Goal: Information Seeking & Learning: Learn about a topic

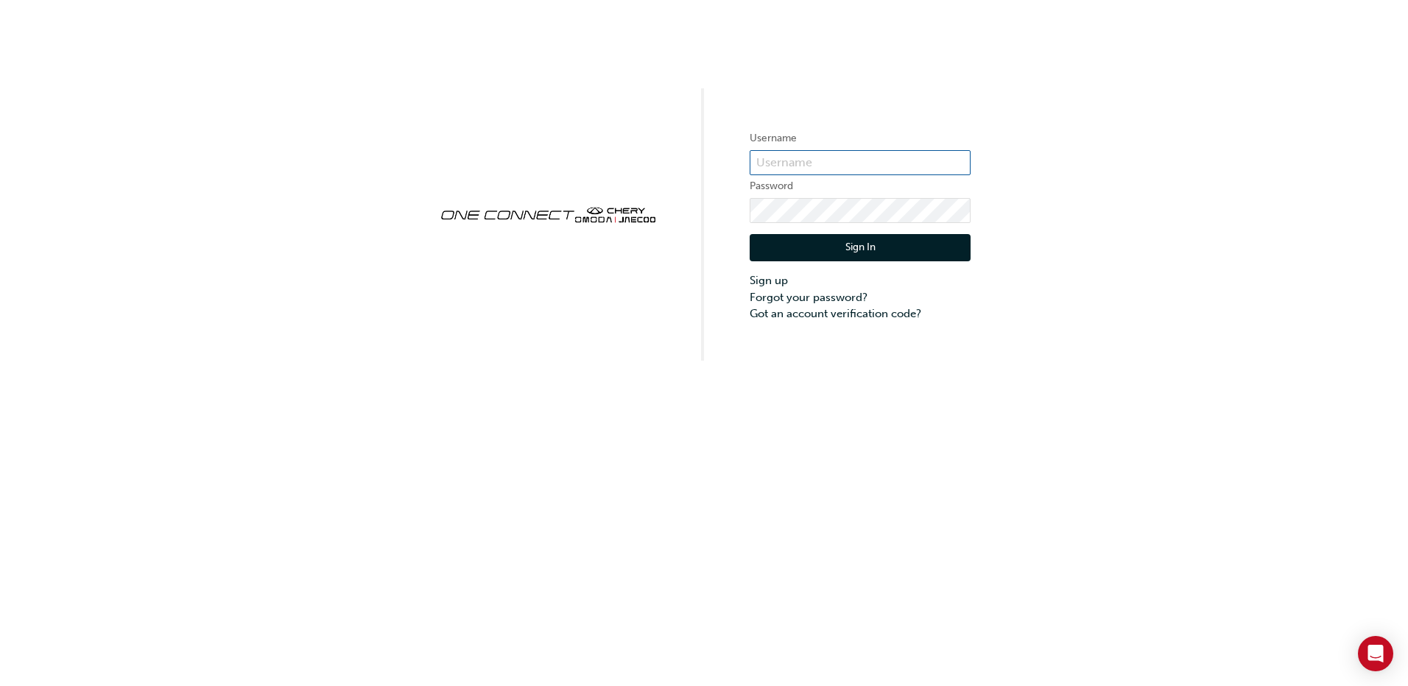
type input "CHAU1273"
click at [832, 249] on button "Sign In" at bounding box center [860, 248] width 221 height 28
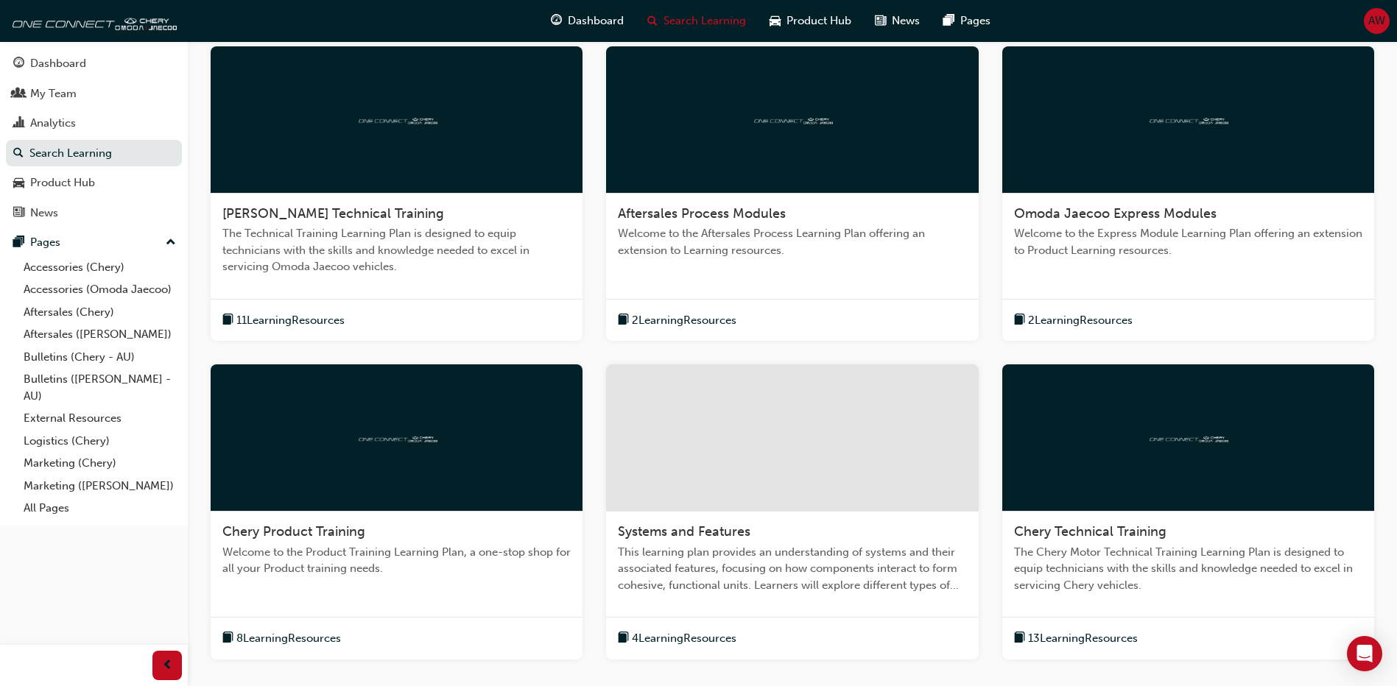
scroll to position [449, 0]
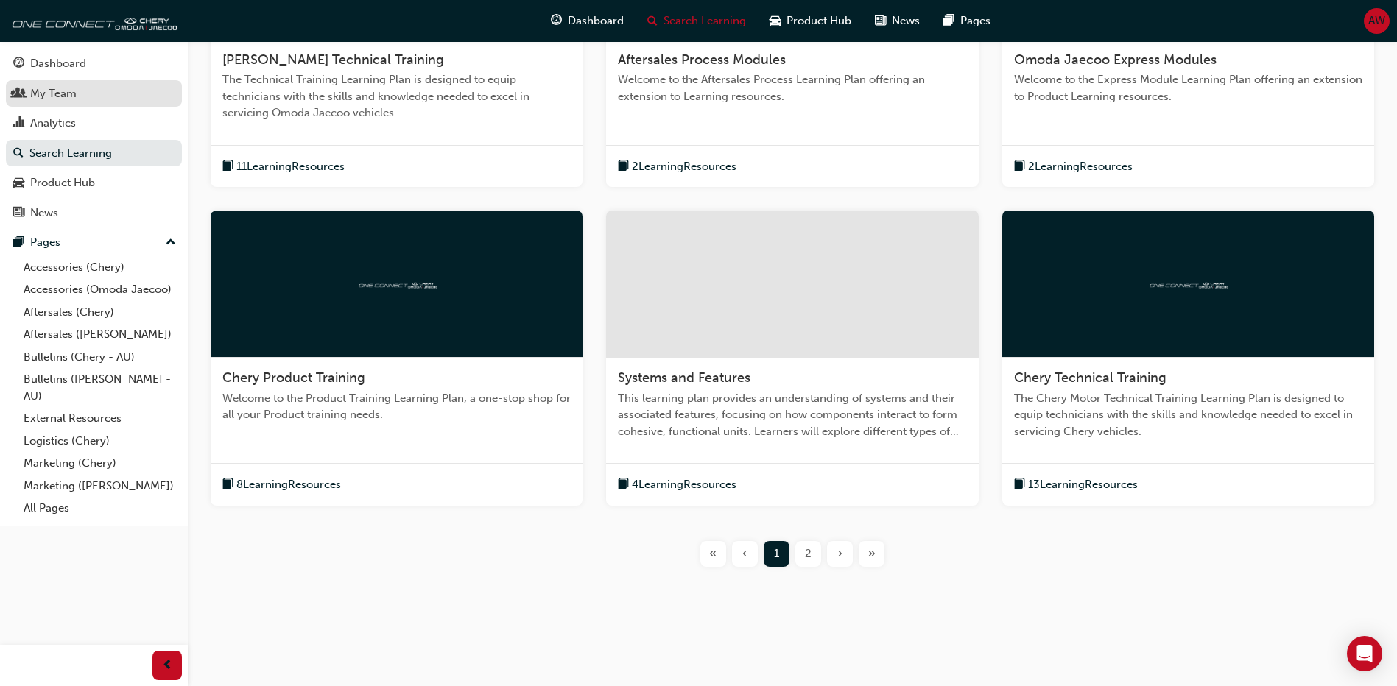
click at [61, 100] on div "My Team" at bounding box center [53, 93] width 46 height 17
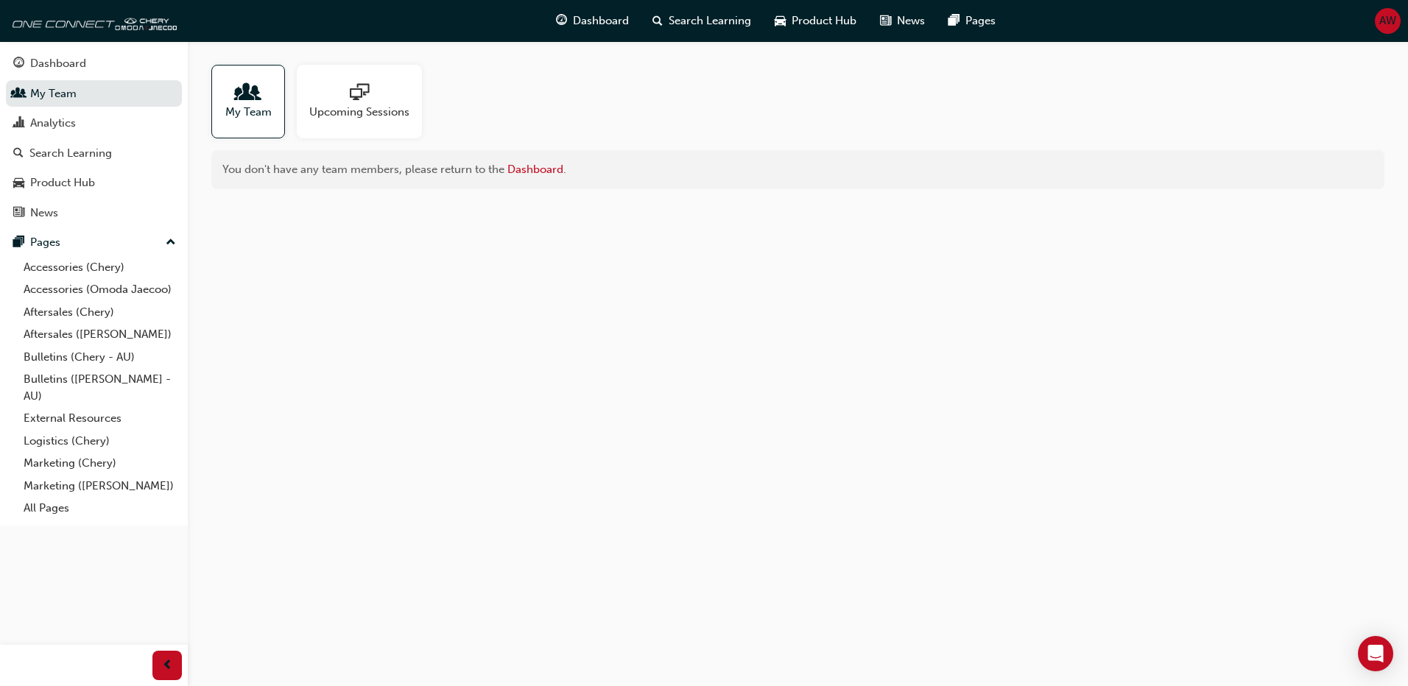
click at [256, 102] on span "people-icon" at bounding box center [248, 93] width 19 height 21
click at [359, 102] on span "sessionType_ONLINE_URL-icon" at bounding box center [359, 93] width 19 height 21
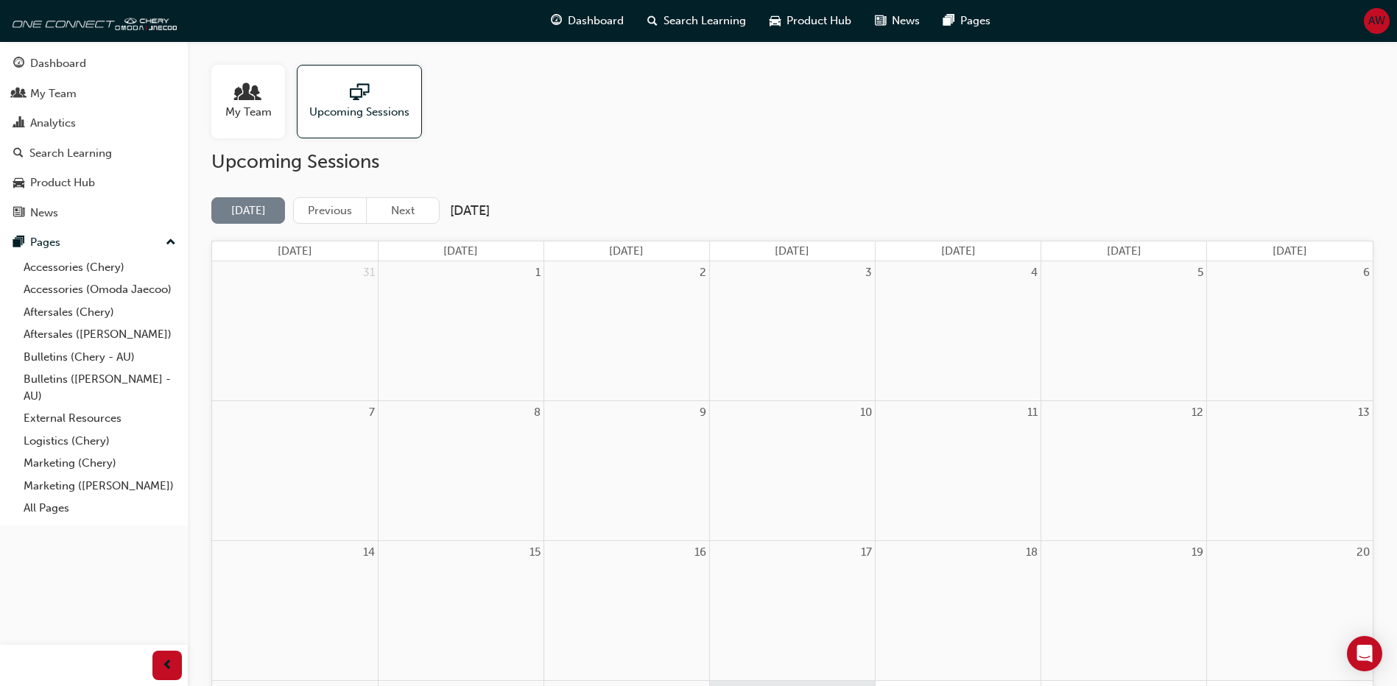
click at [245, 104] on span "people-icon" at bounding box center [248, 93] width 19 height 21
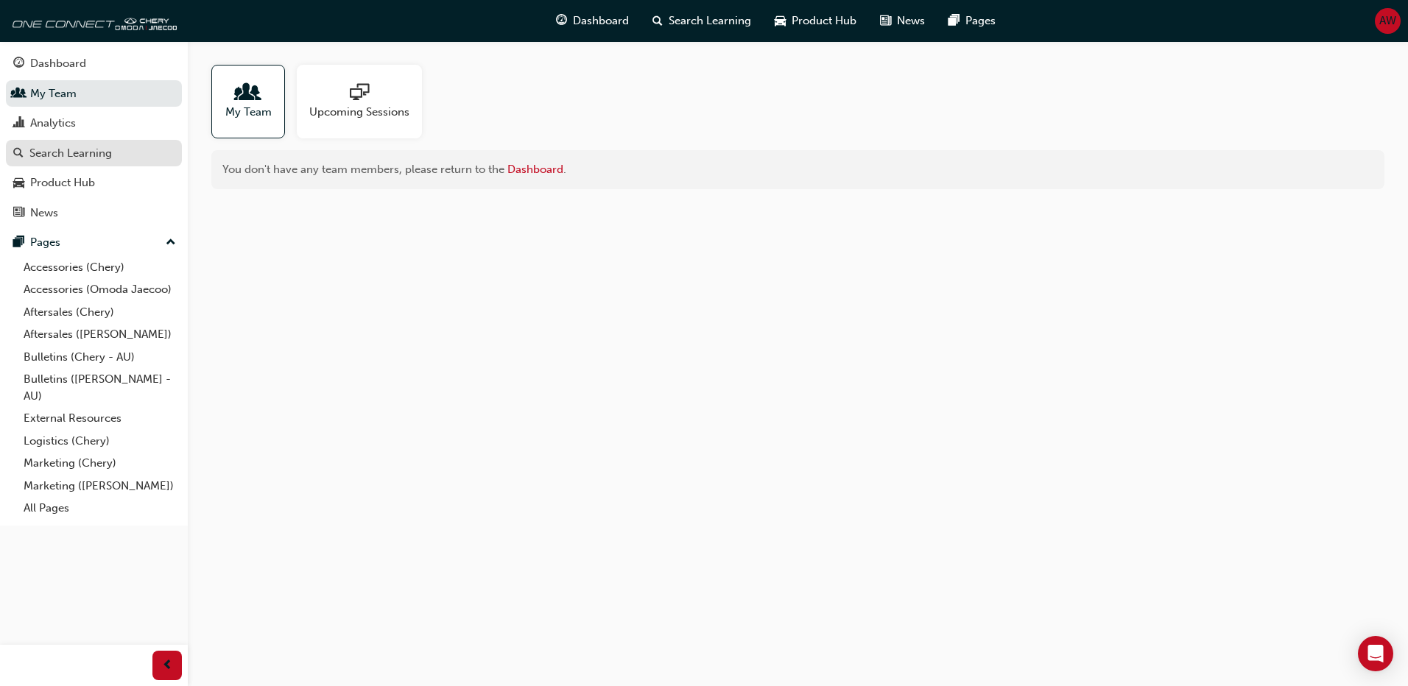
click at [60, 157] on div "Search Learning" at bounding box center [70, 153] width 82 height 17
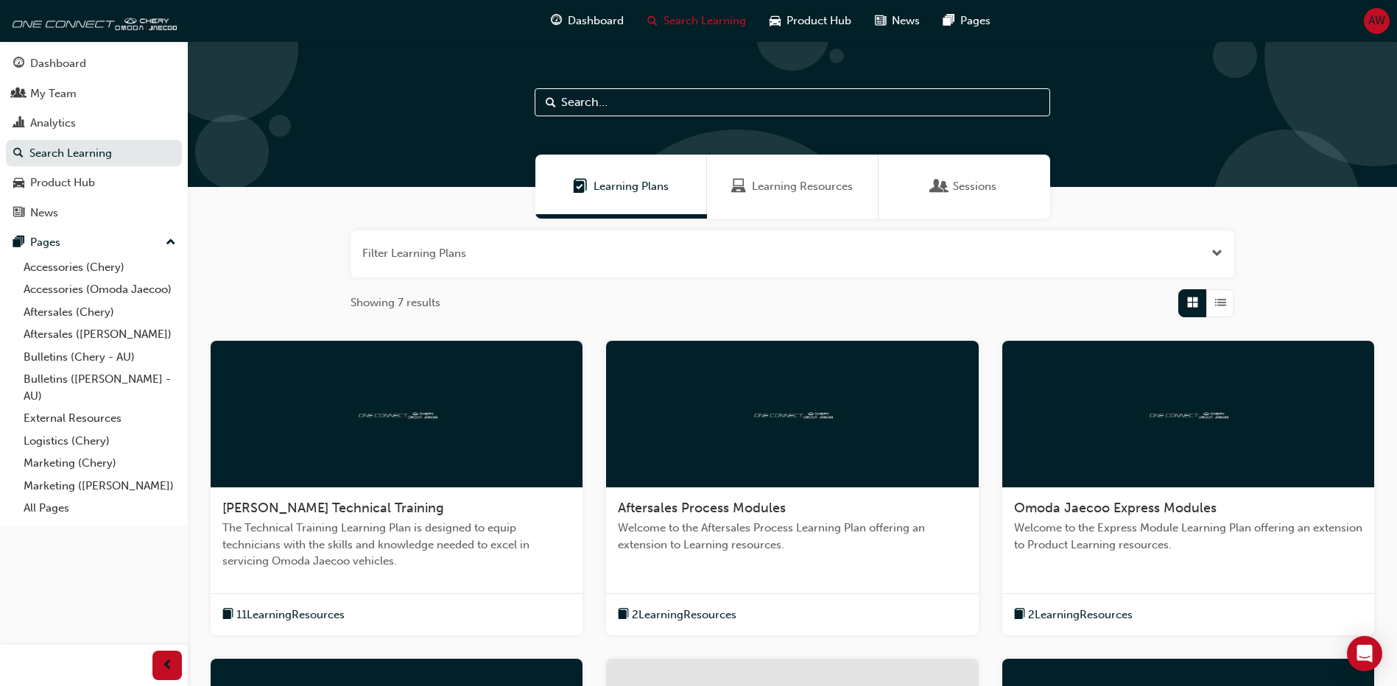
click at [792, 184] on span "Learning Resources" at bounding box center [802, 186] width 101 height 17
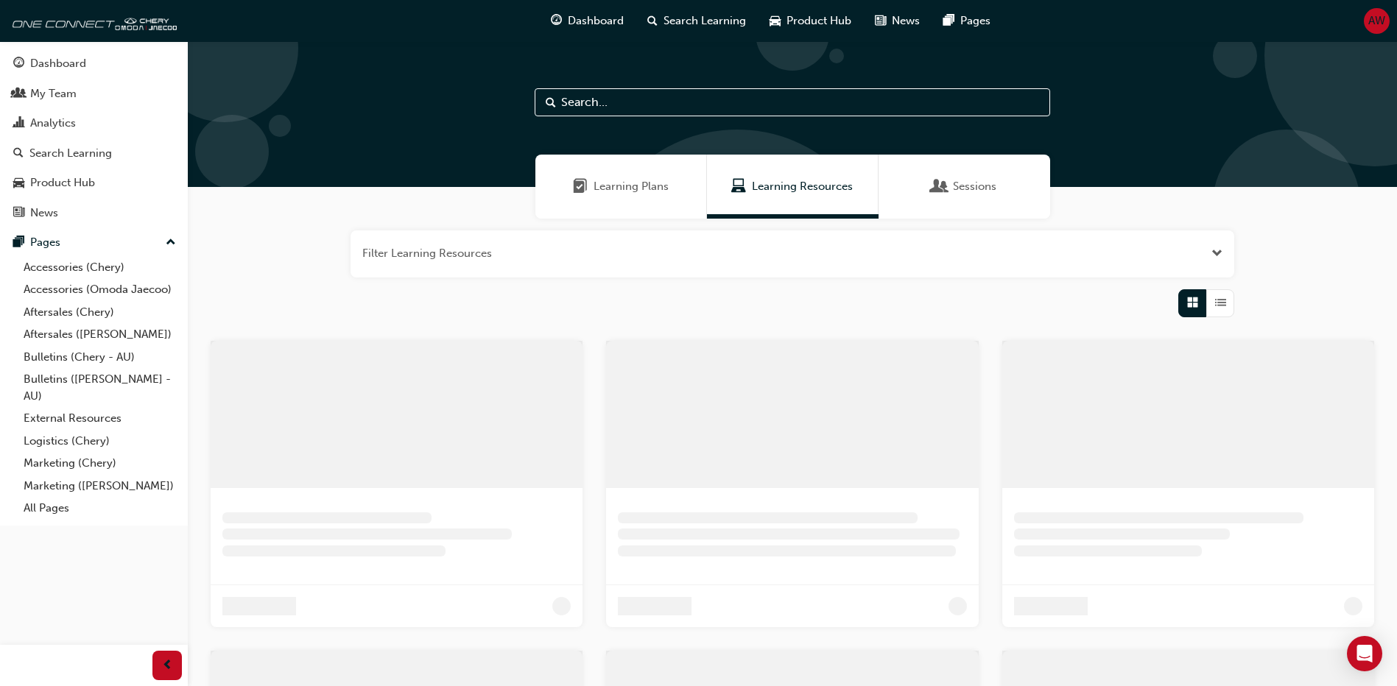
click at [921, 189] on div "Sessions" at bounding box center [965, 187] width 172 height 64
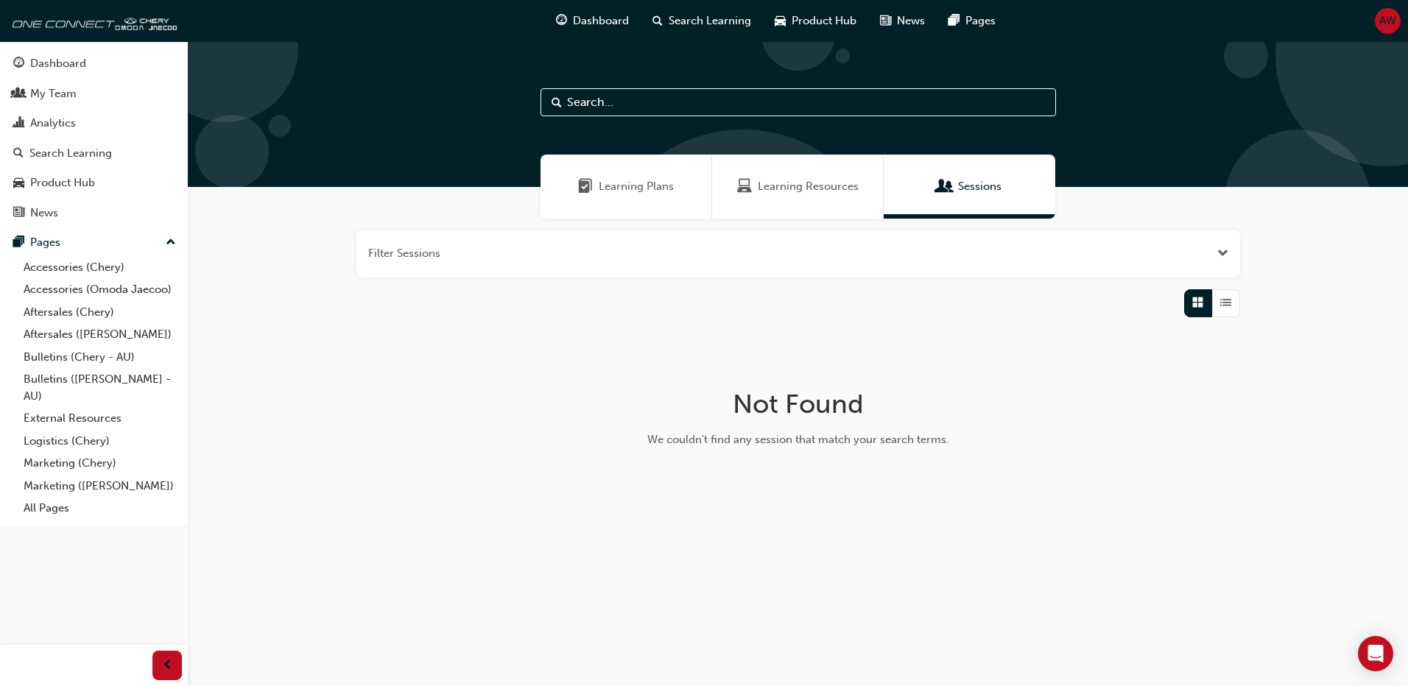
click at [644, 191] on span "Learning Plans" at bounding box center [636, 186] width 75 height 17
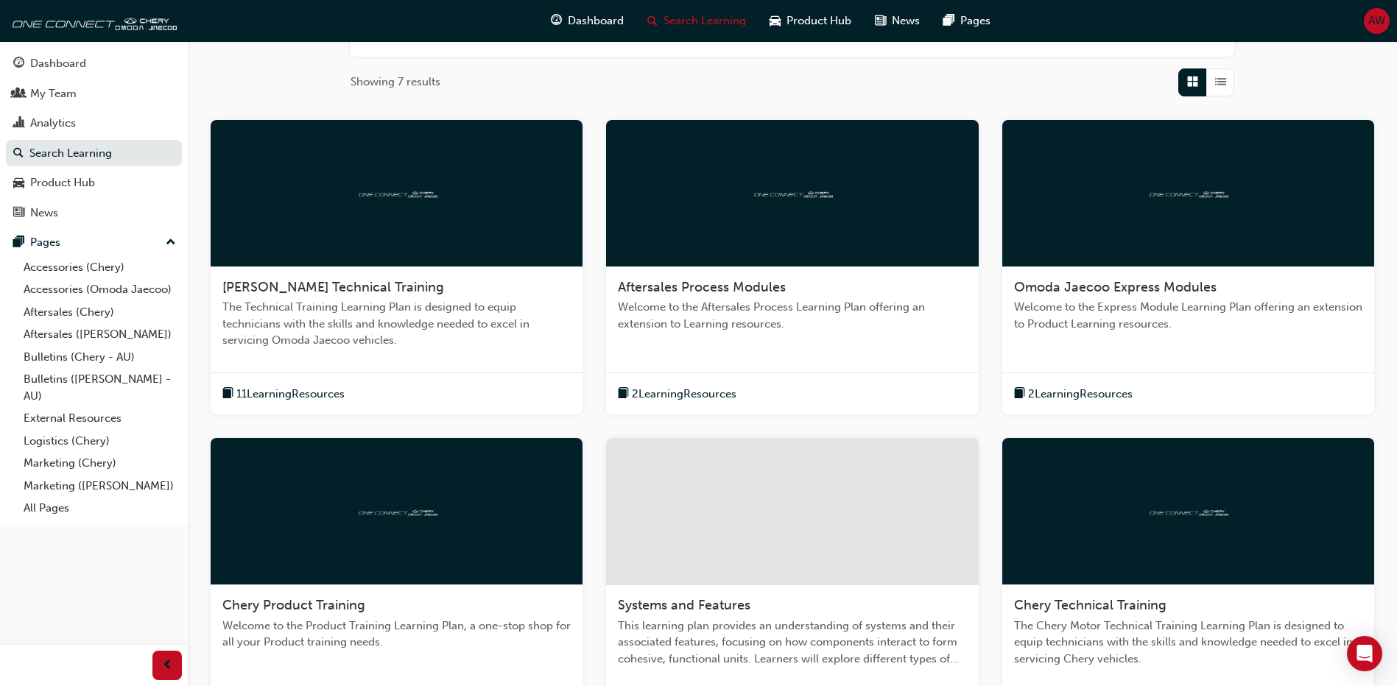
scroll to position [295, 0]
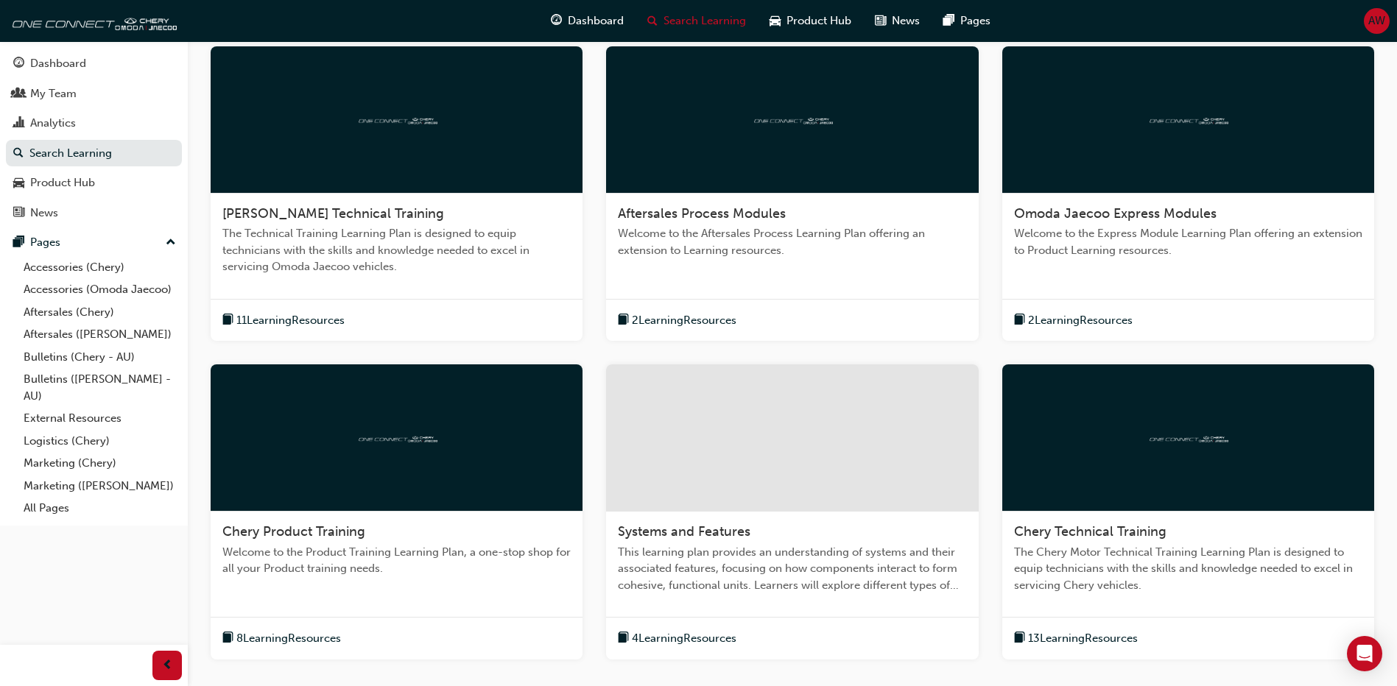
click at [337, 321] on span "11 Learning Resources" at bounding box center [290, 320] width 108 height 17
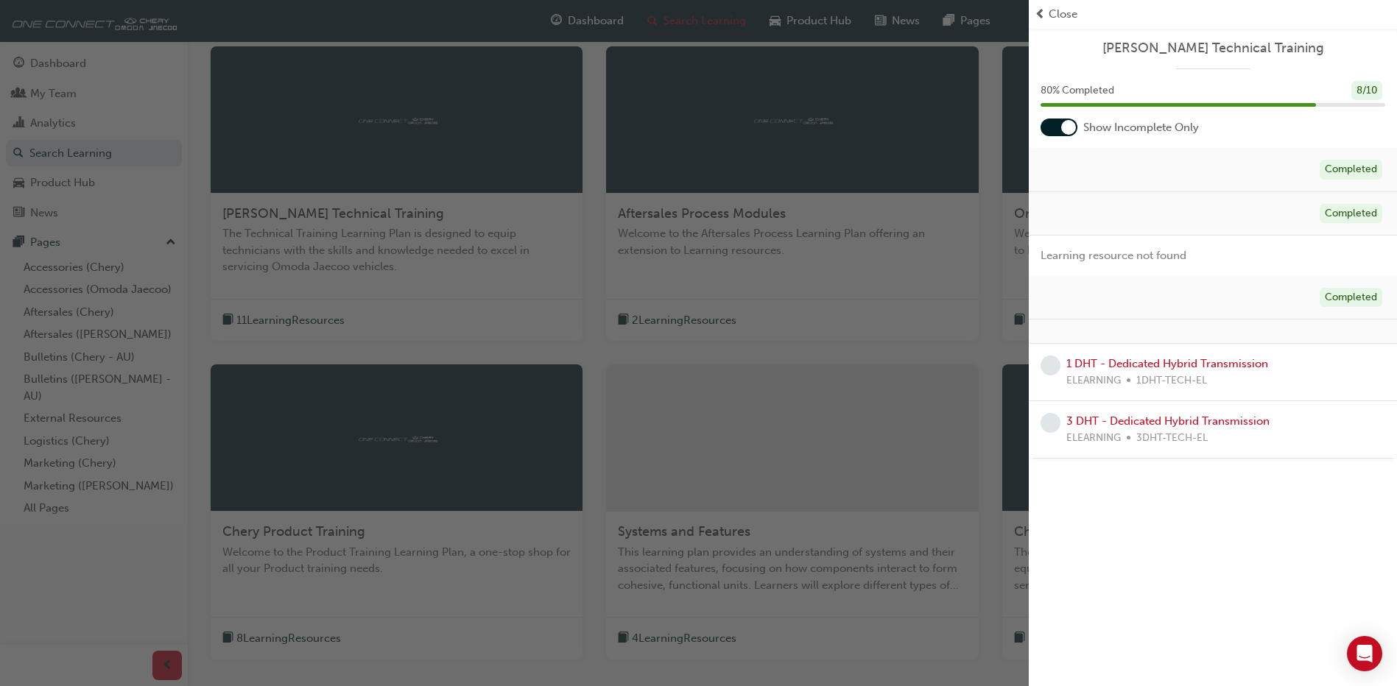
scroll to position [265, 0]
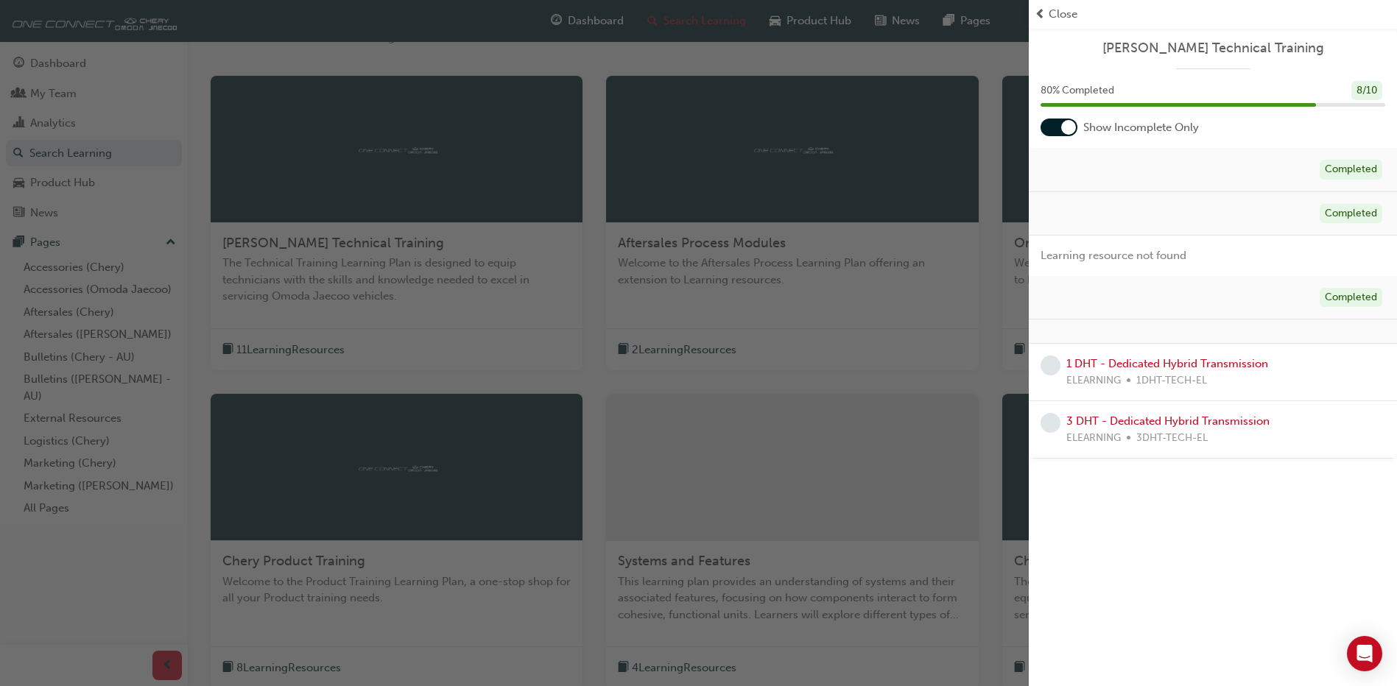
click at [674, 349] on div "button" at bounding box center [514, 343] width 1029 height 686
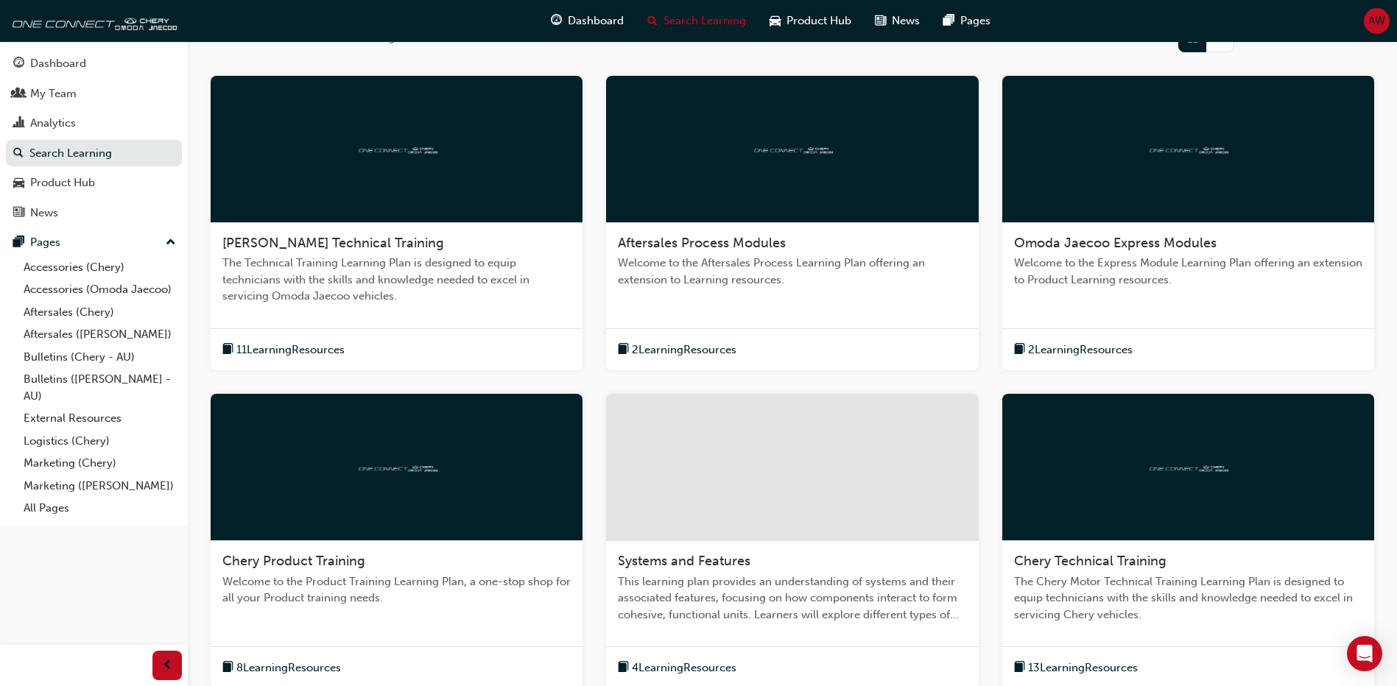
click at [677, 350] on span "2 Learning Resources" at bounding box center [684, 350] width 105 height 17
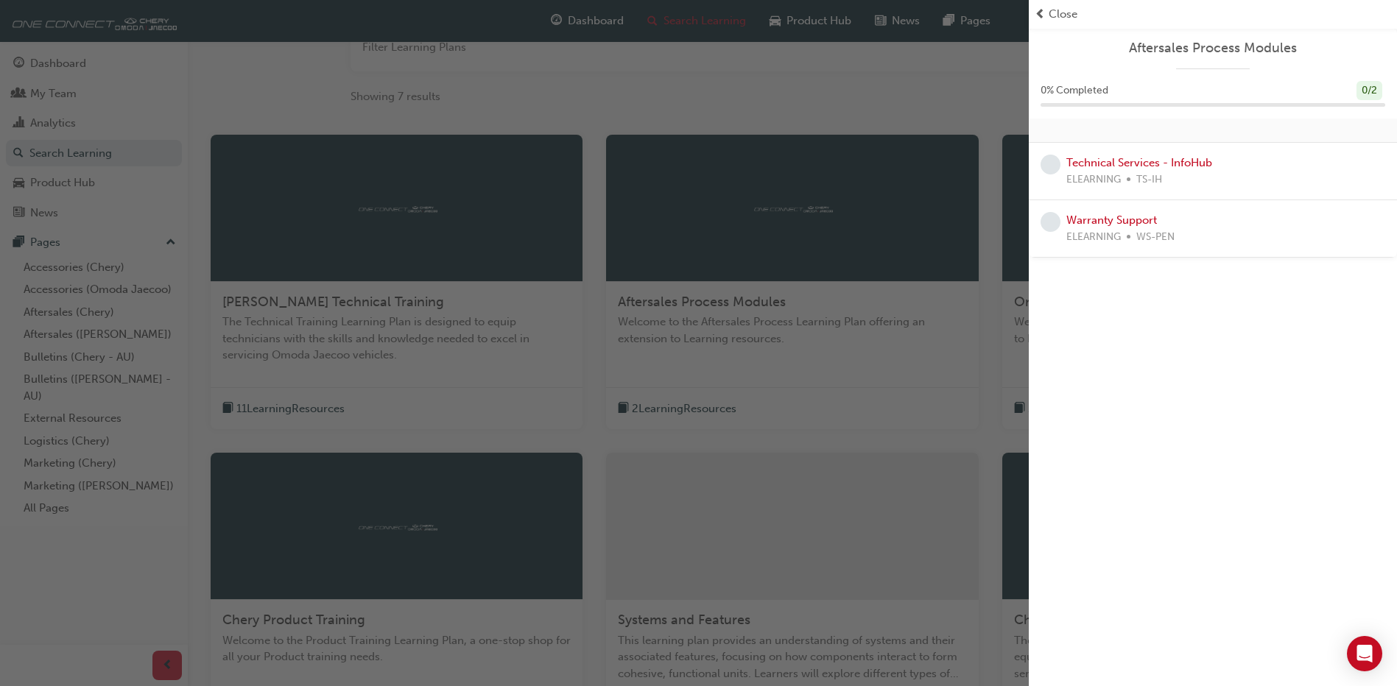
scroll to position [177, 0]
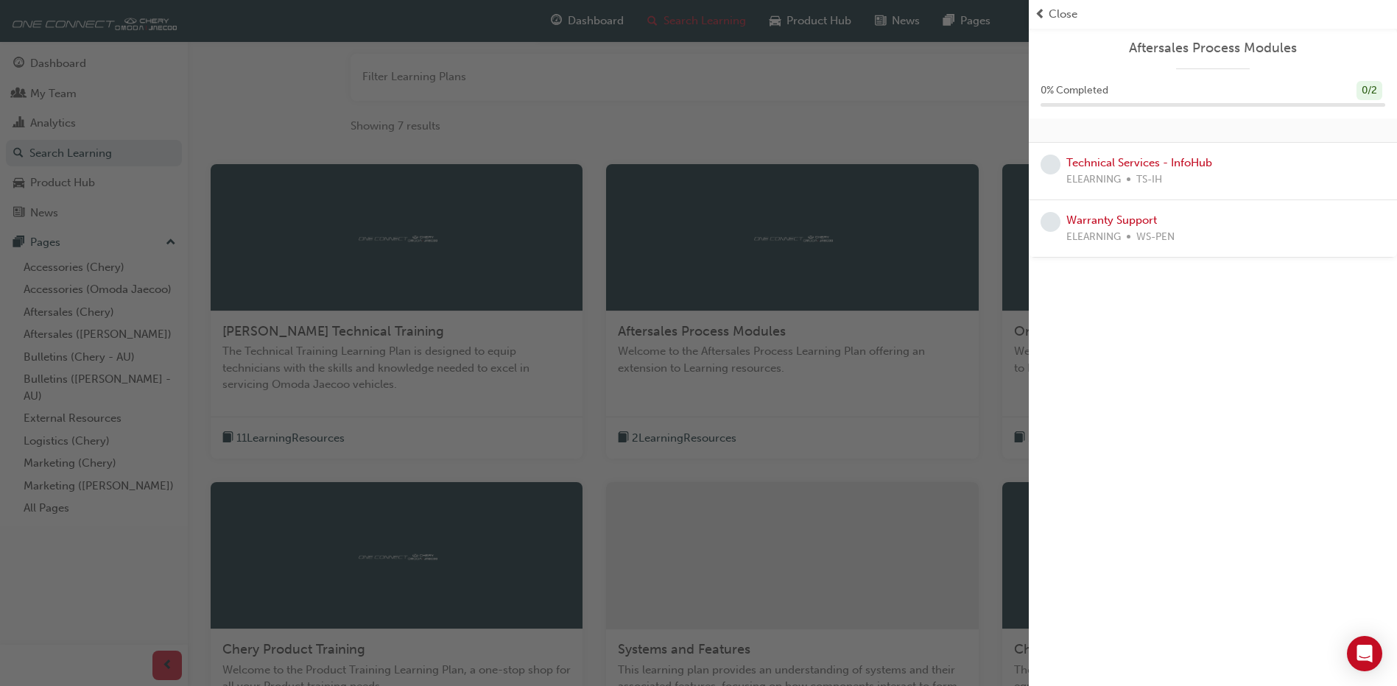
click at [1041, 13] on span "prev-icon" at bounding box center [1040, 14] width 11 height 17
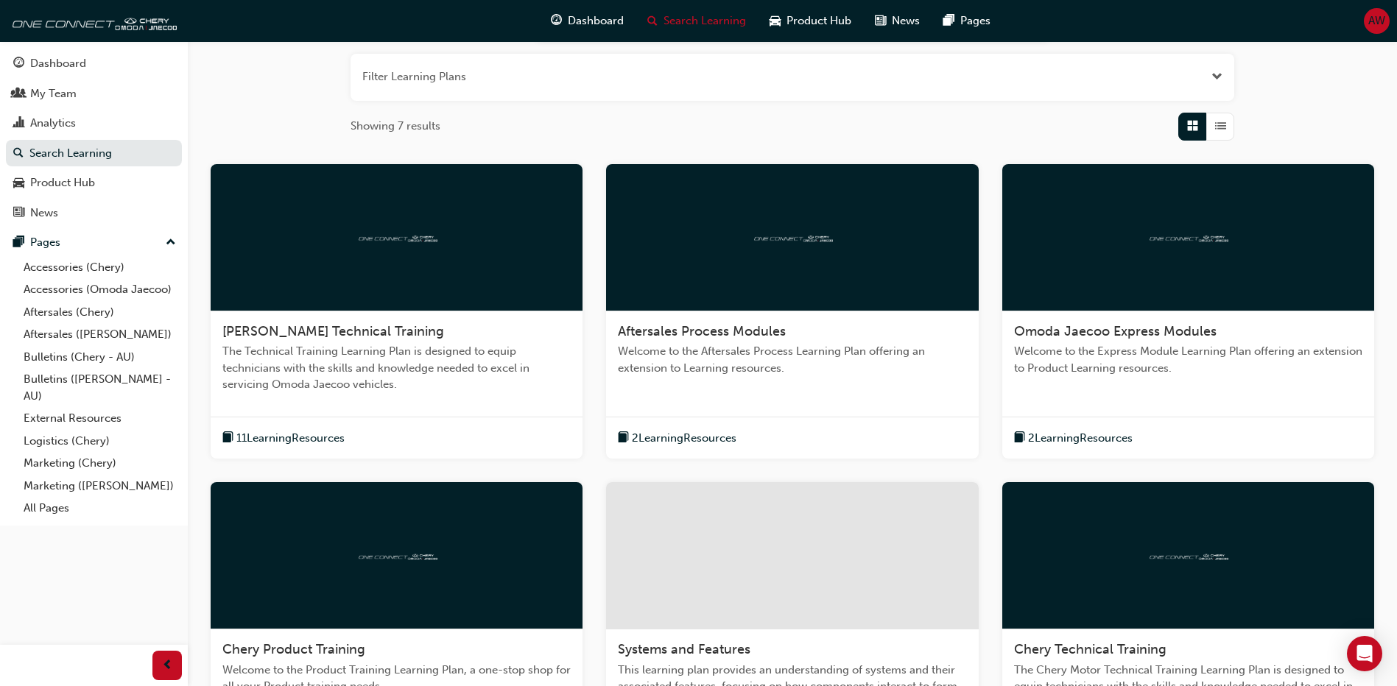
click at [1121, 331] on span "Omoda Jaecoo Express Modules" at bounding box center [1115, 331] width 203 height 16
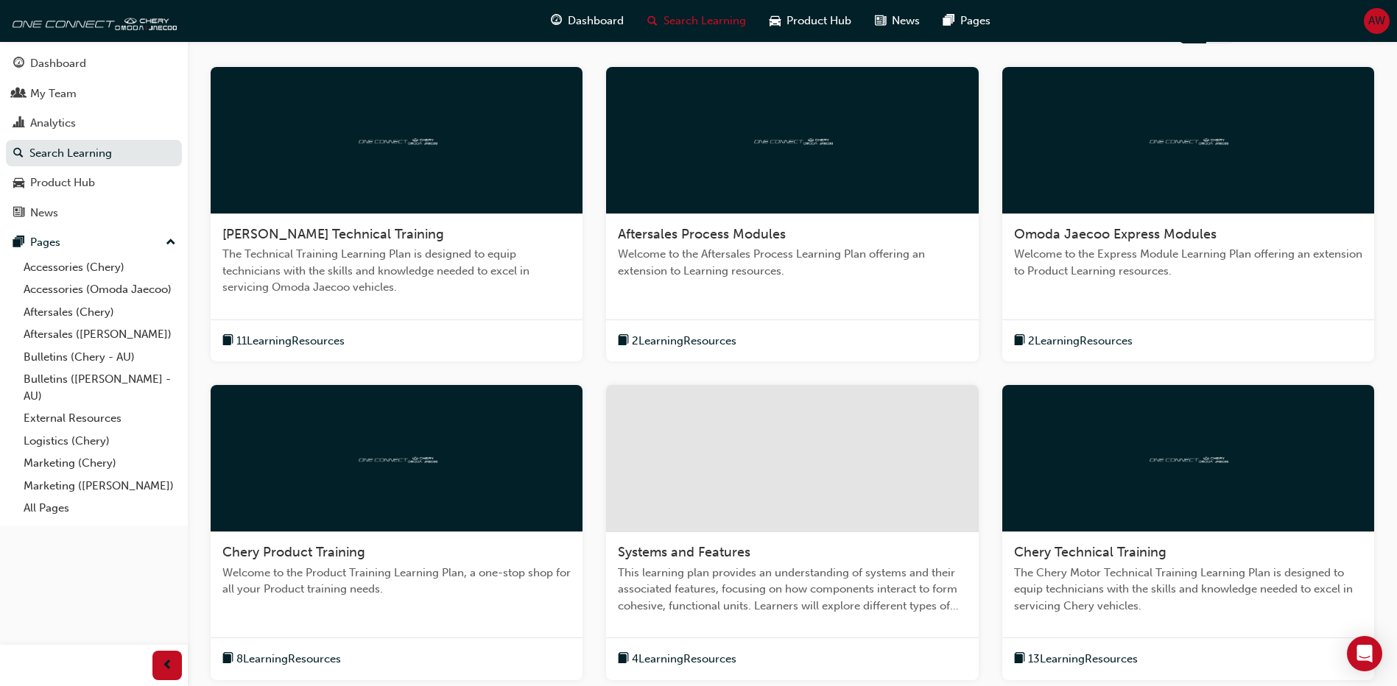
scroll to position [449, 0]
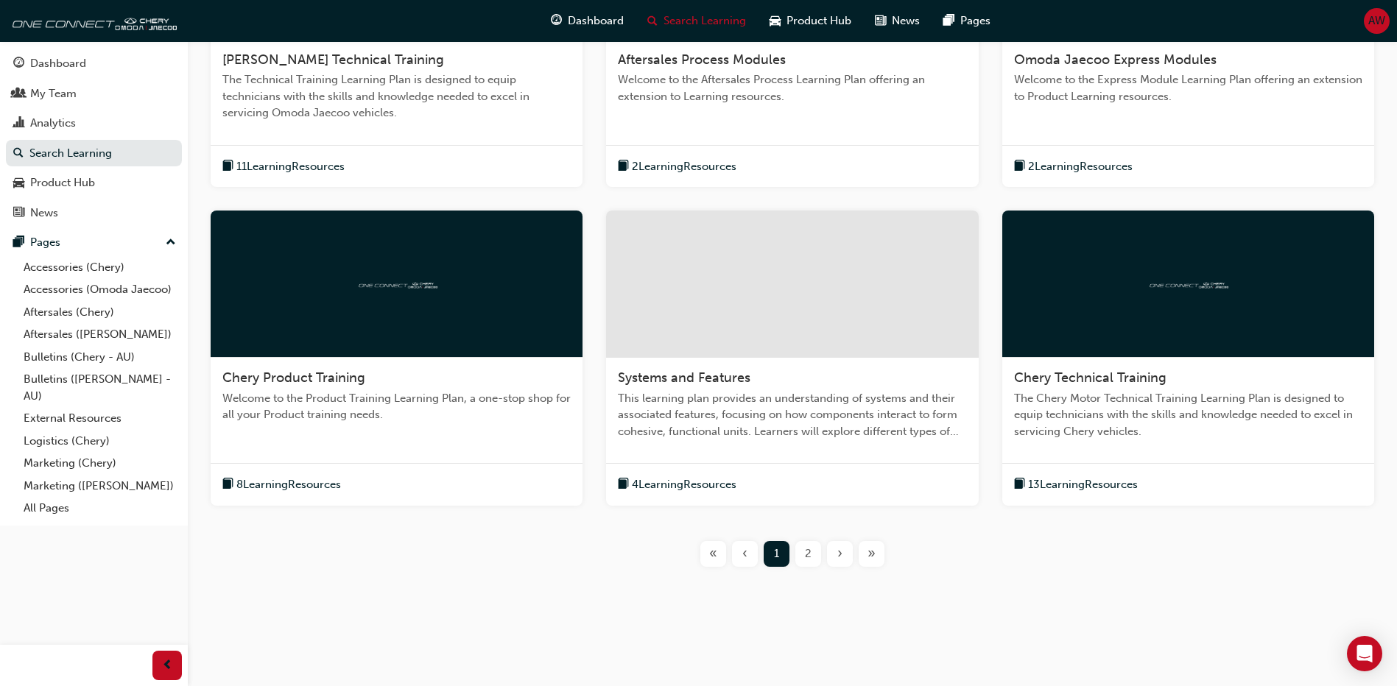
click at [368, 332] on div at bounding box center [397, 284] width 372 height 147
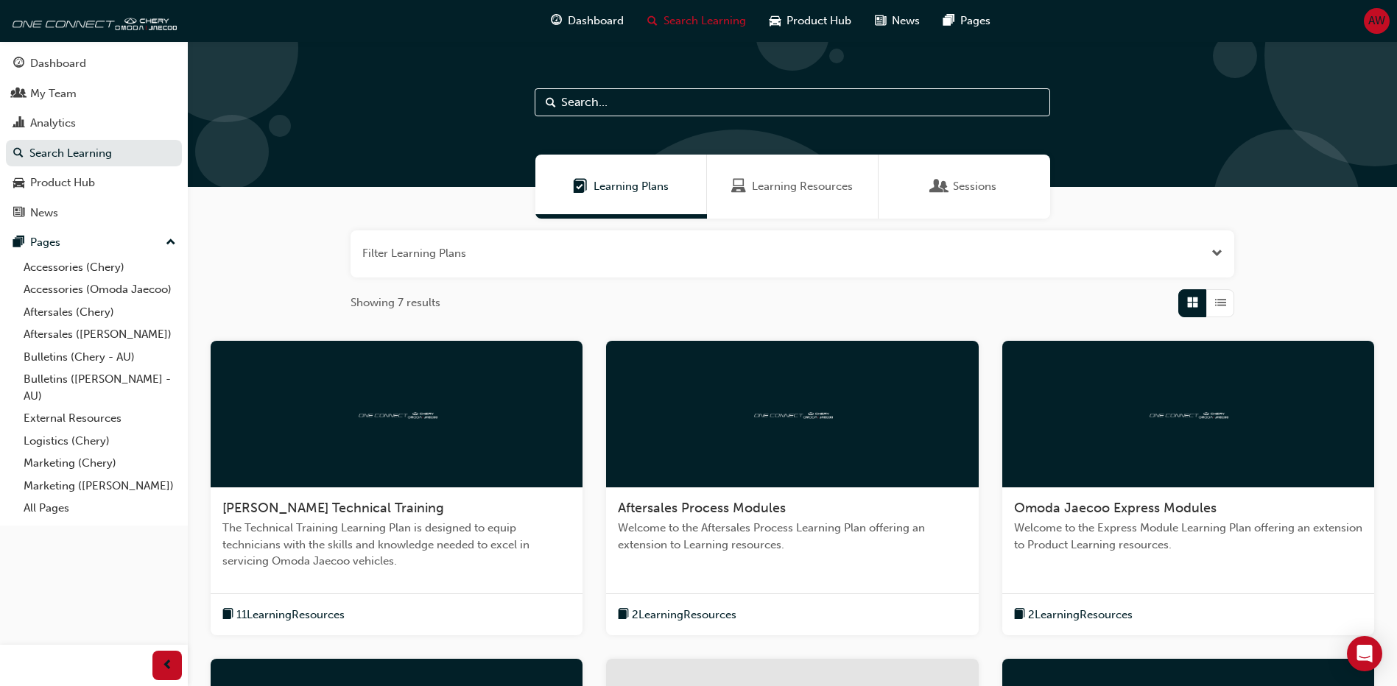
scroll to position [442, 0]
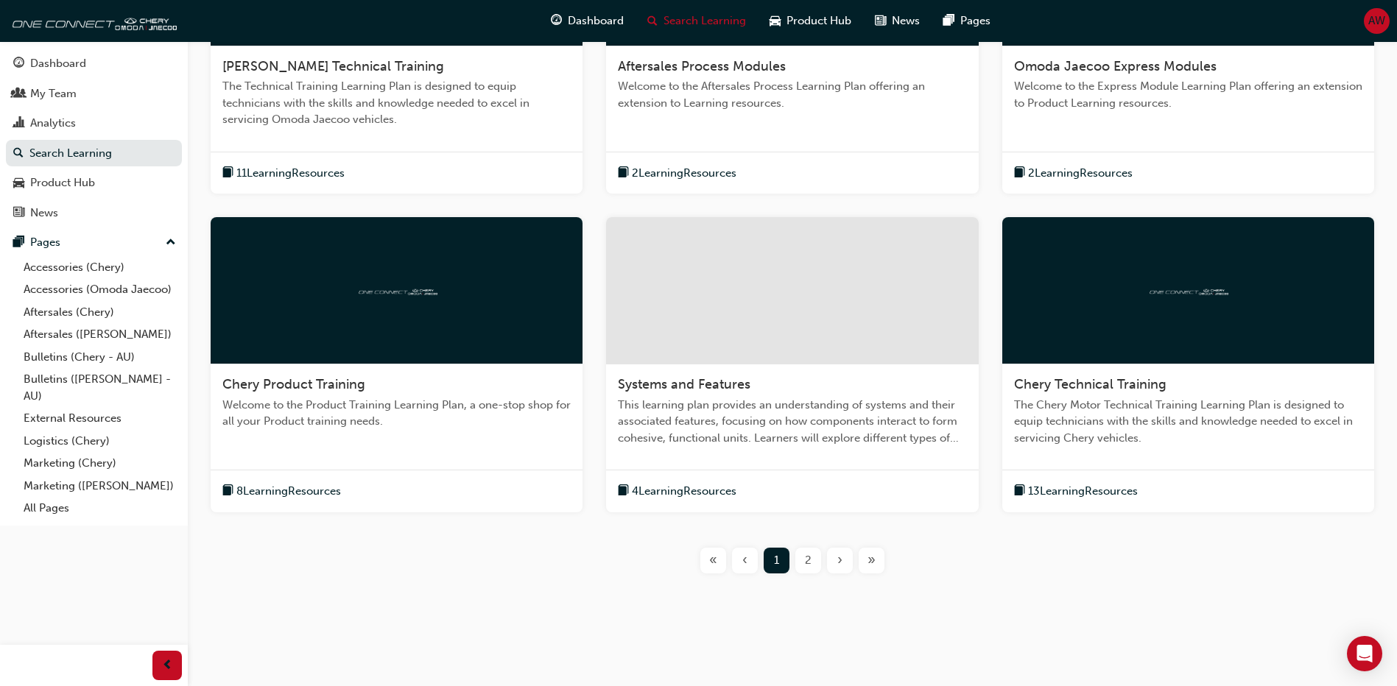
click at [771, 339] on div at bounding box center [792, 290] width 372 height 147
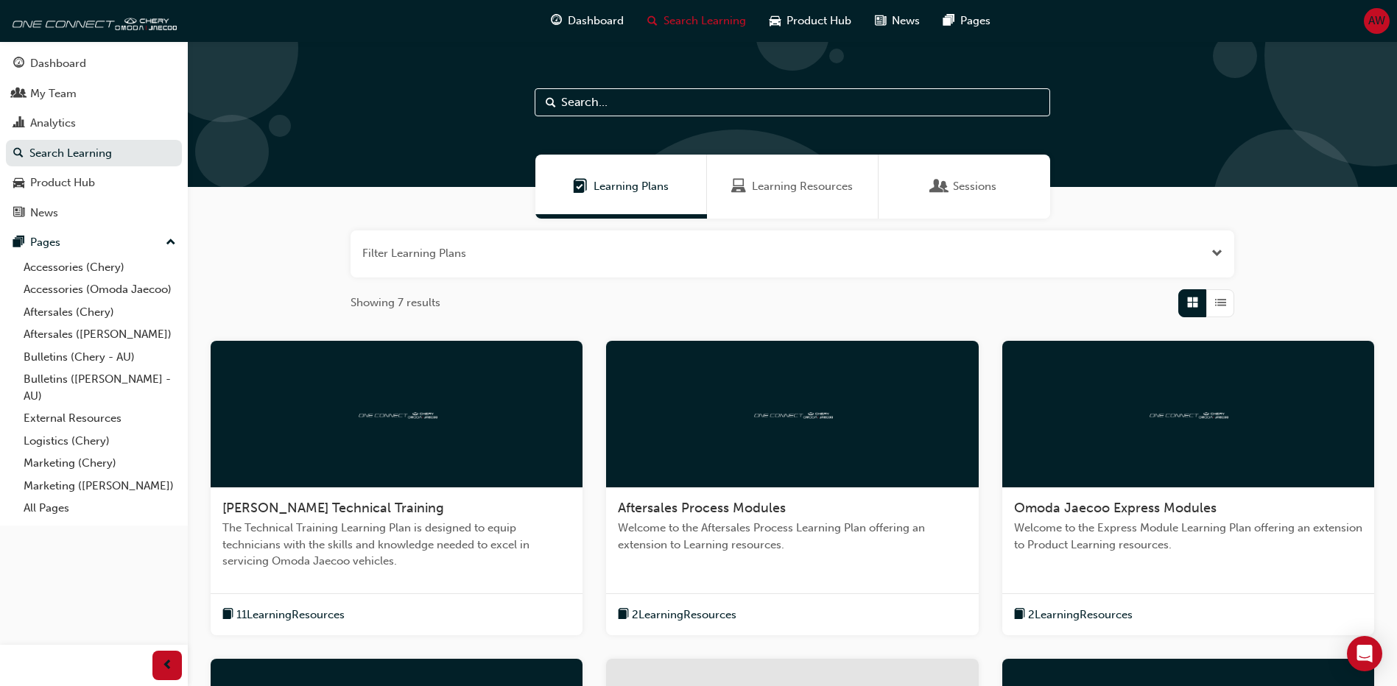
scroll to position [368, 0]
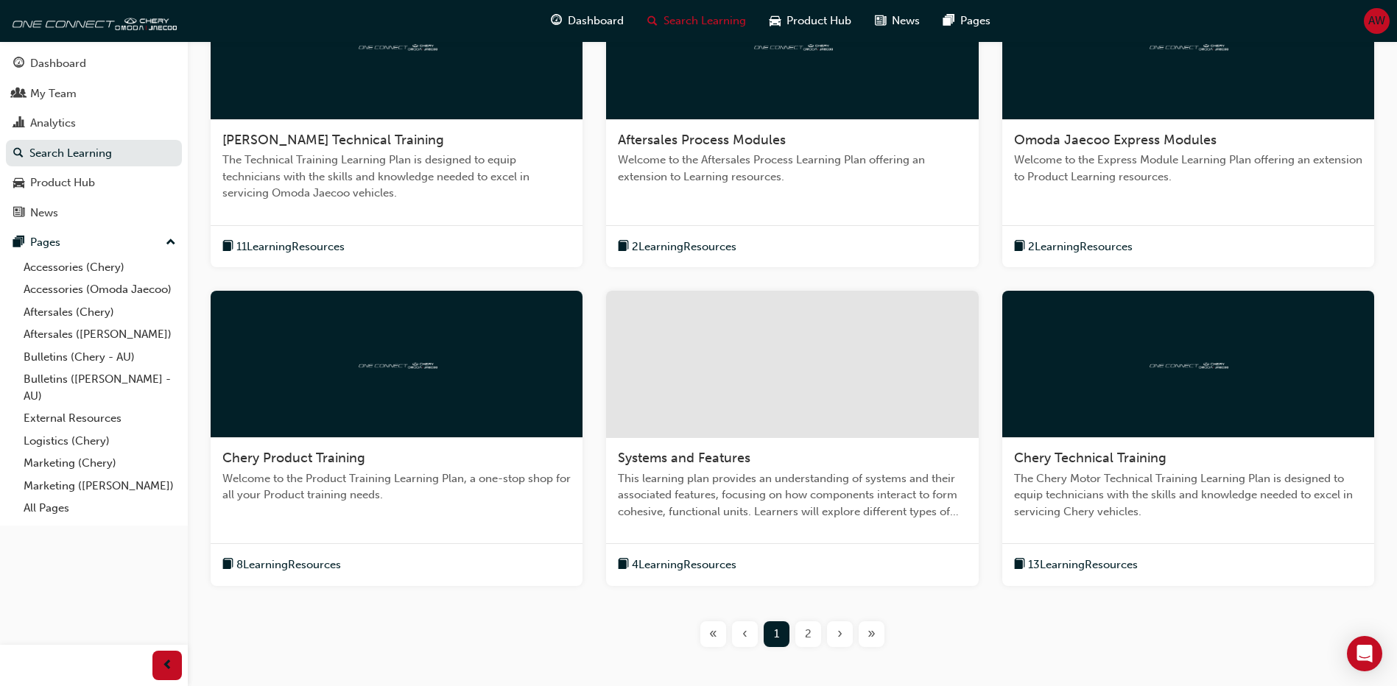
click at [1127, 421] on div at bounding box center [1188, 364] width 372 height 147
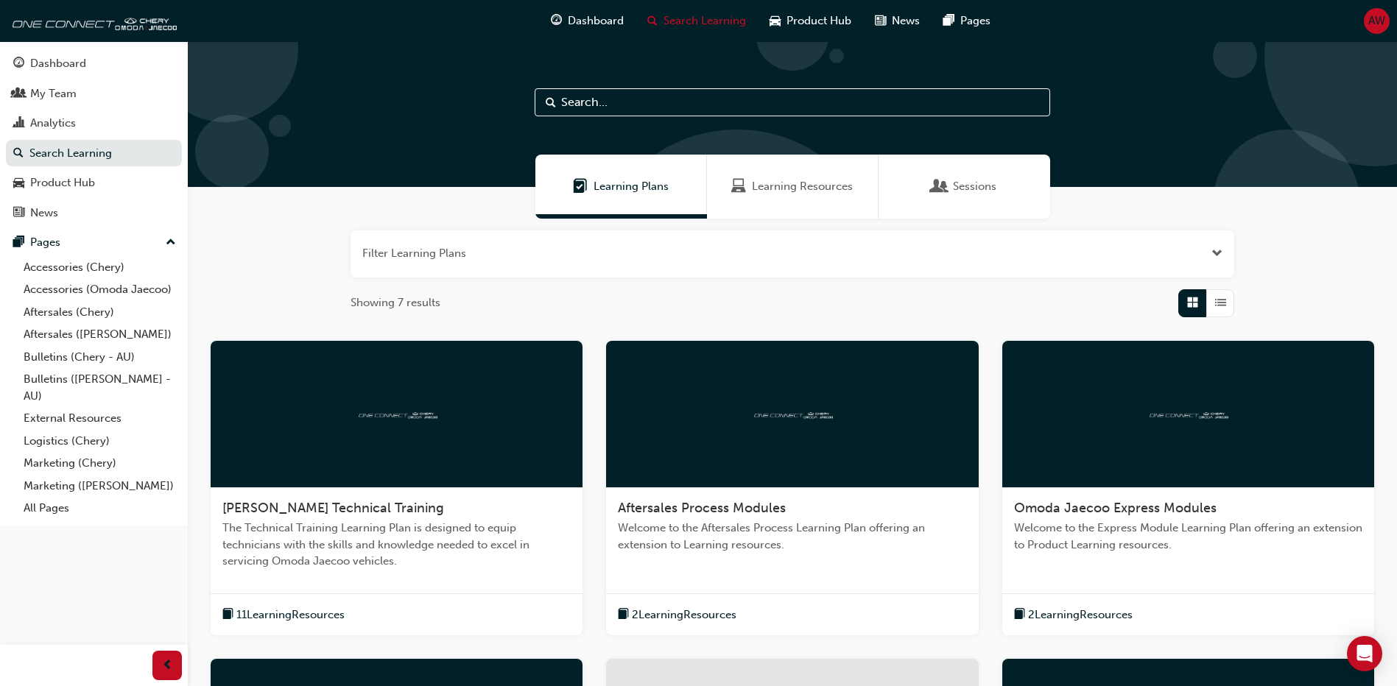
scroll to position [221, 0]
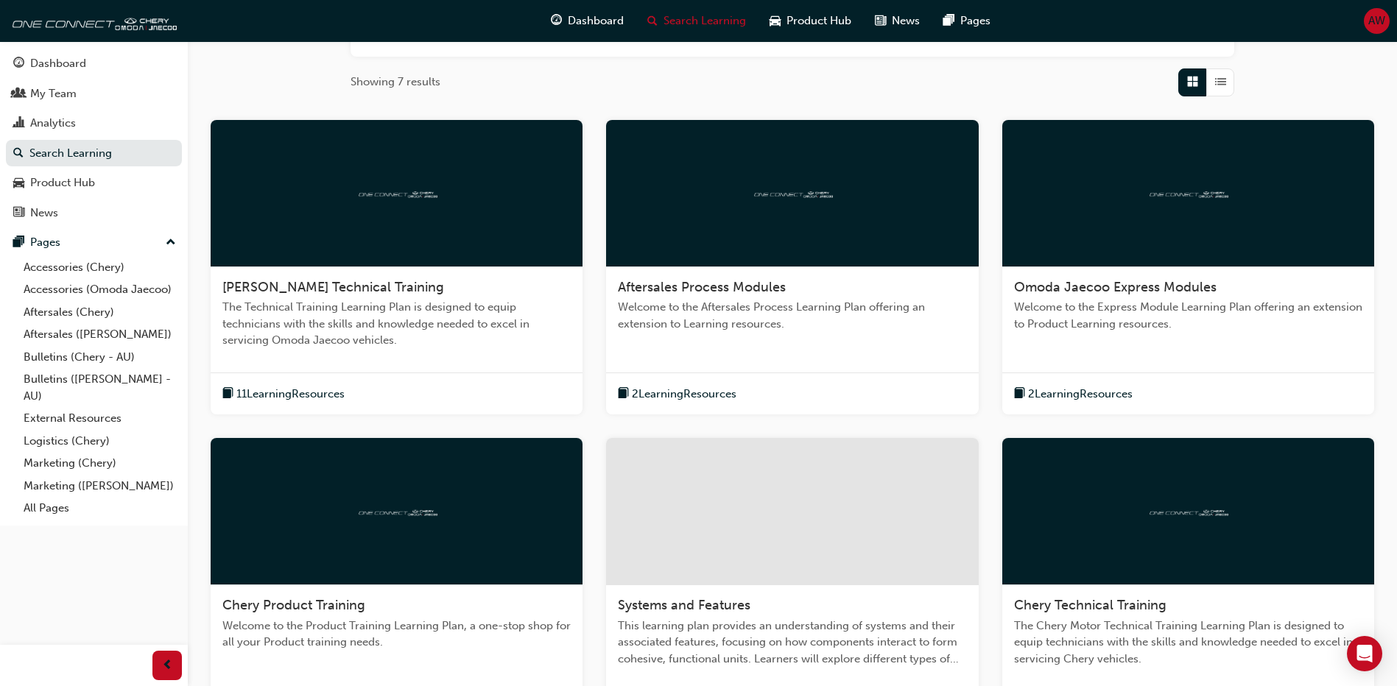
click at [709, 290] on span "Aftersales Process Modules" at bounding box center [702, 287] width 168 height 16
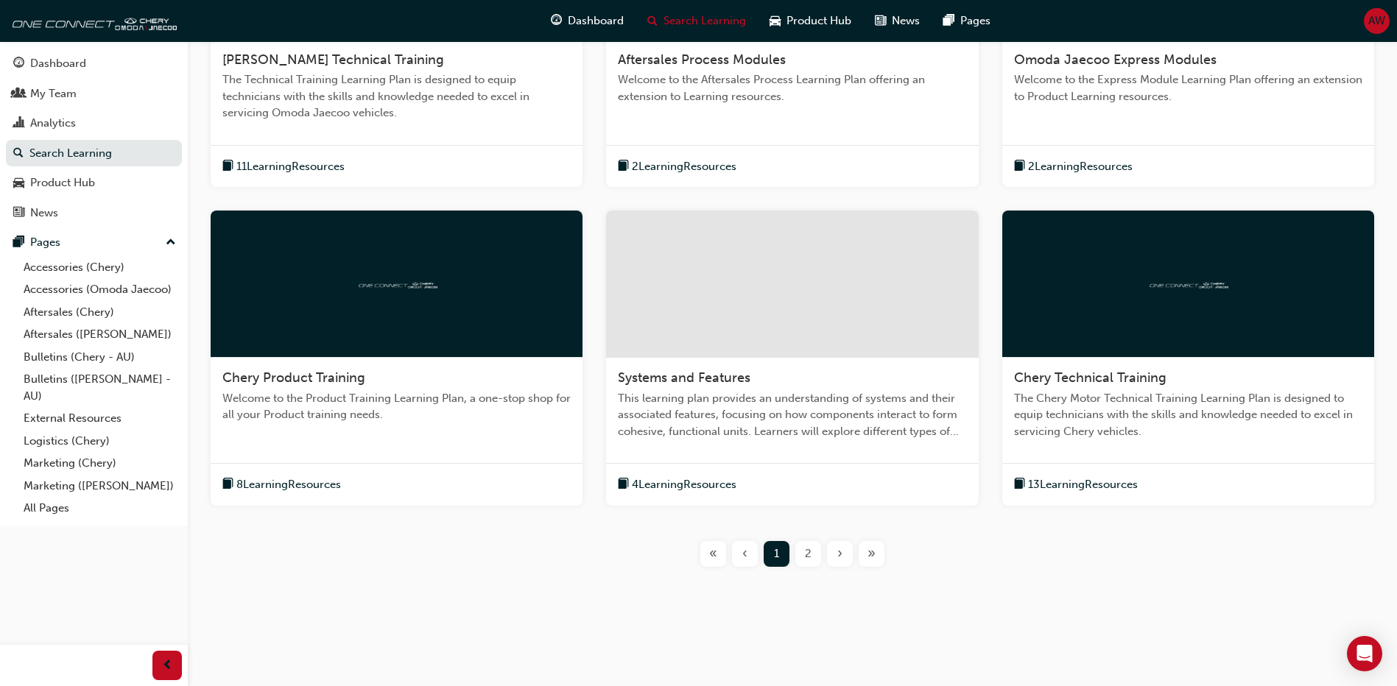
click at [809, 560] on span "2" at bounding box center [808, 554] width 7 height 17
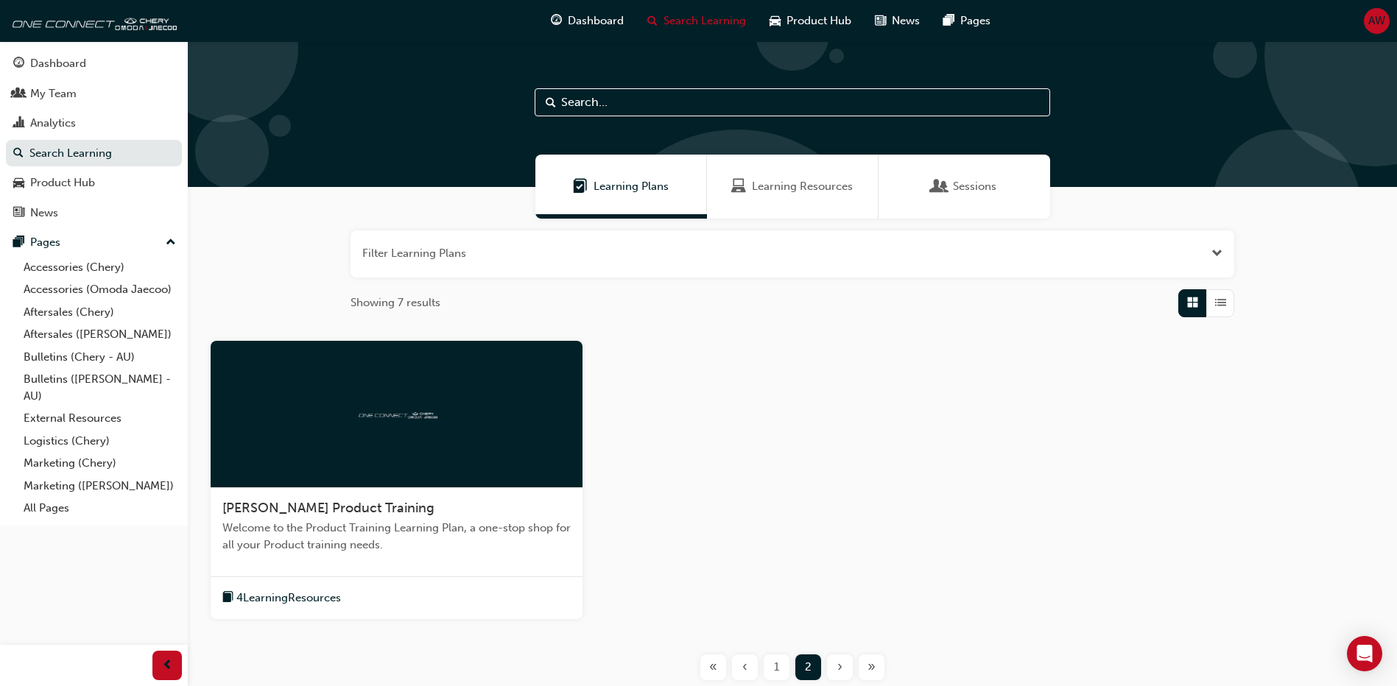
click at [464, 432] on div at bounding box center [397, 414] width 372 height 147
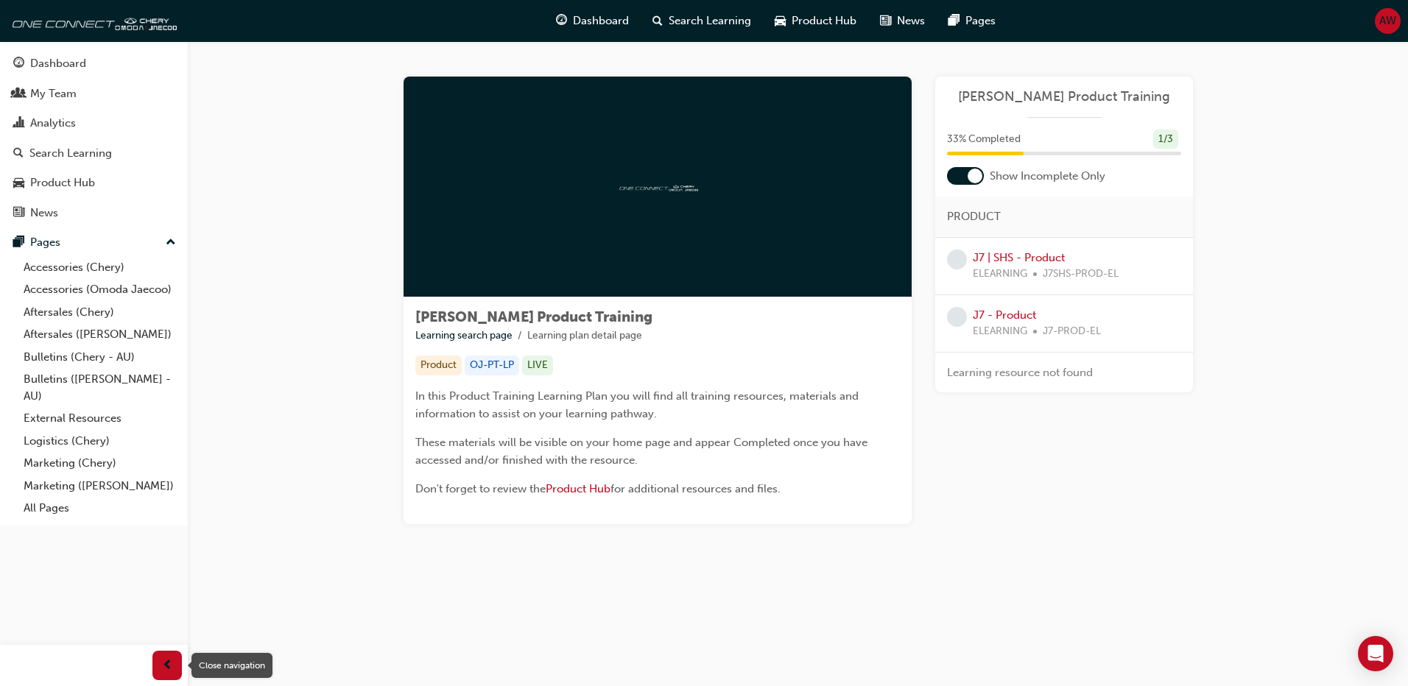
click at [166, 667] on span "prev-icon" at bounding box center [167, 666] width 11 height 18
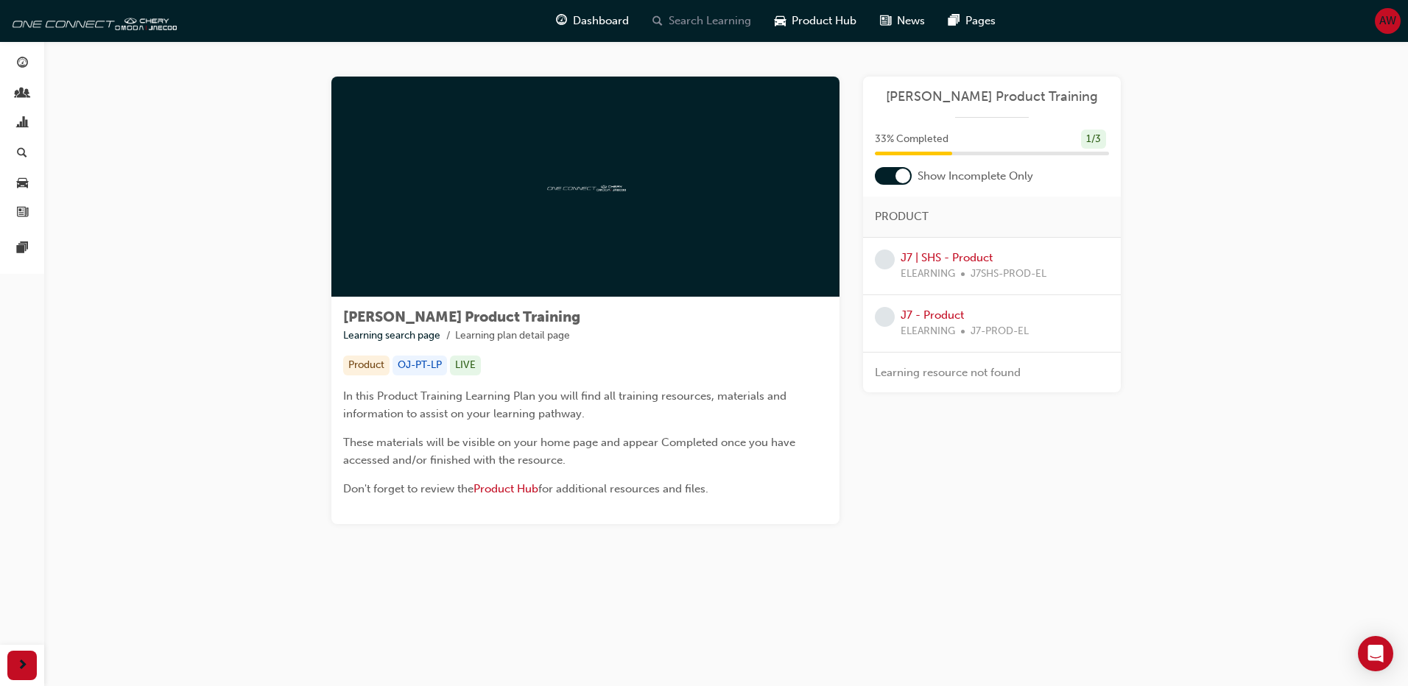
click at [695, 19] on span "Search Learning" at bounding box center [710, 21] width 82 height 17
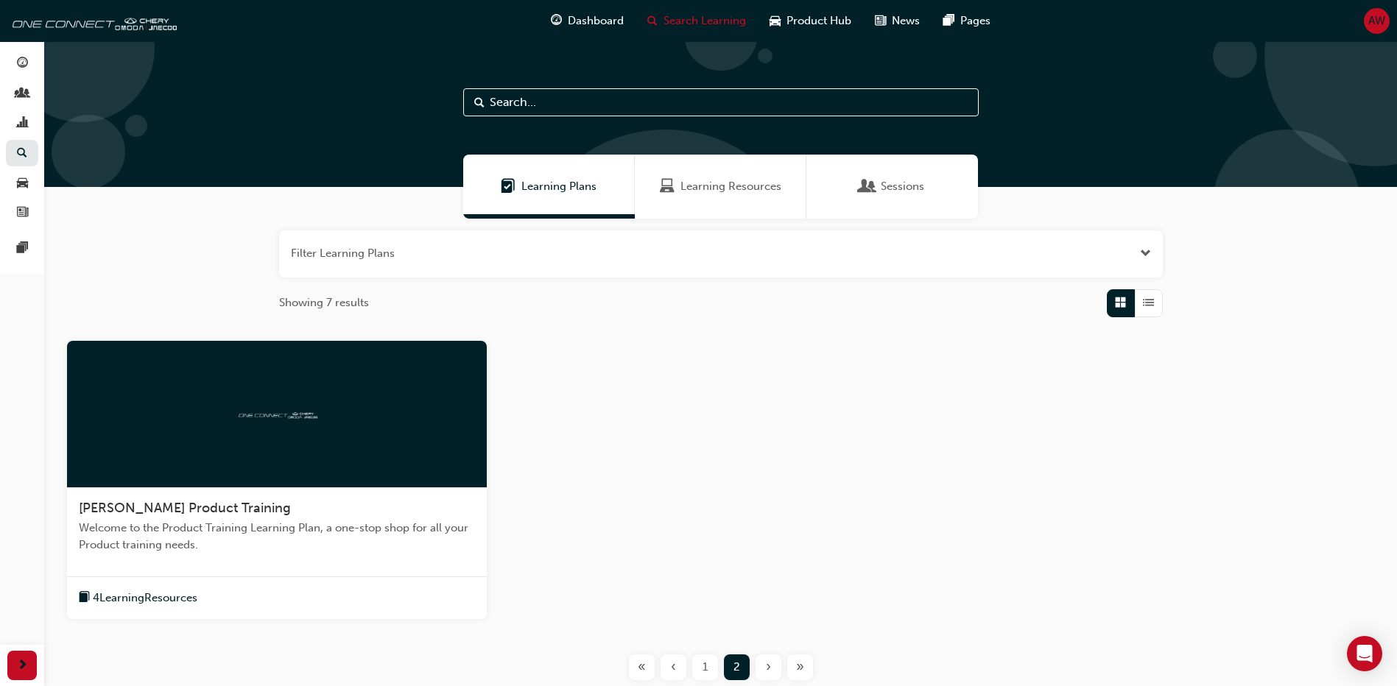
click at [703, 666] on span "1" at bounding box center [705, 667] width 5 height 17
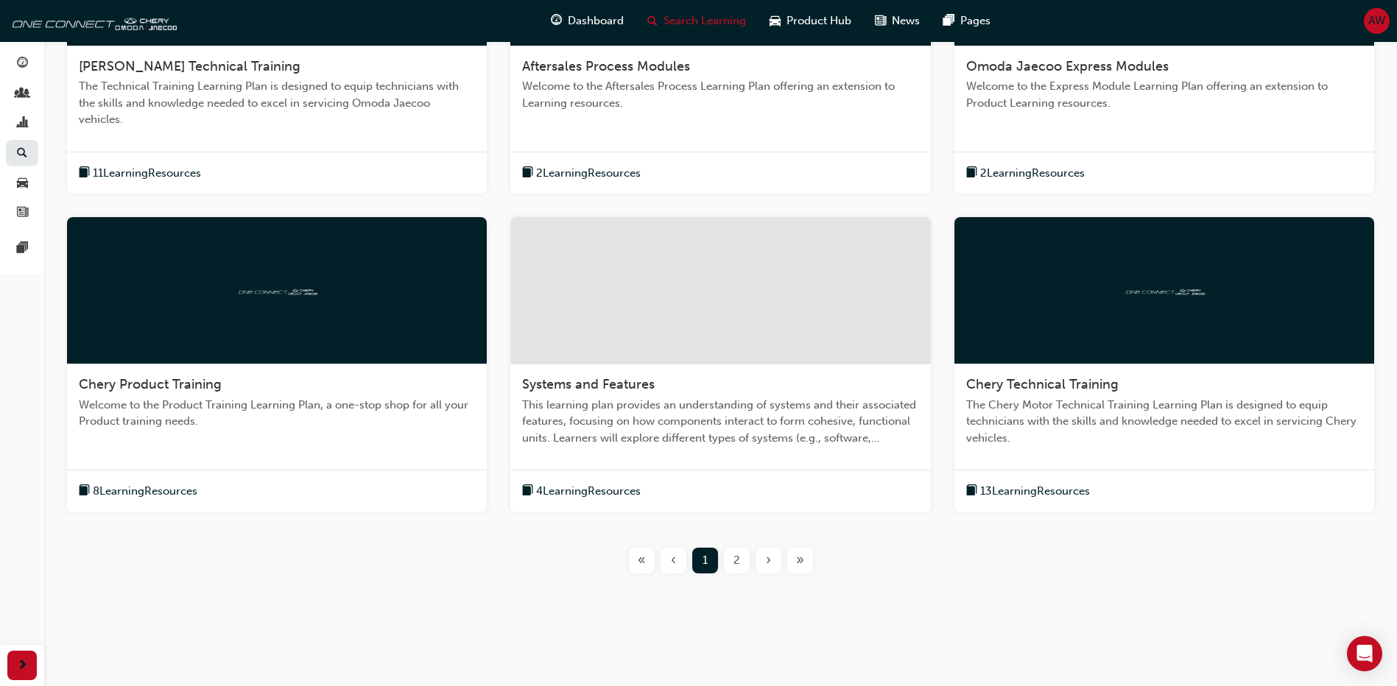
scroll to position [147, 0]
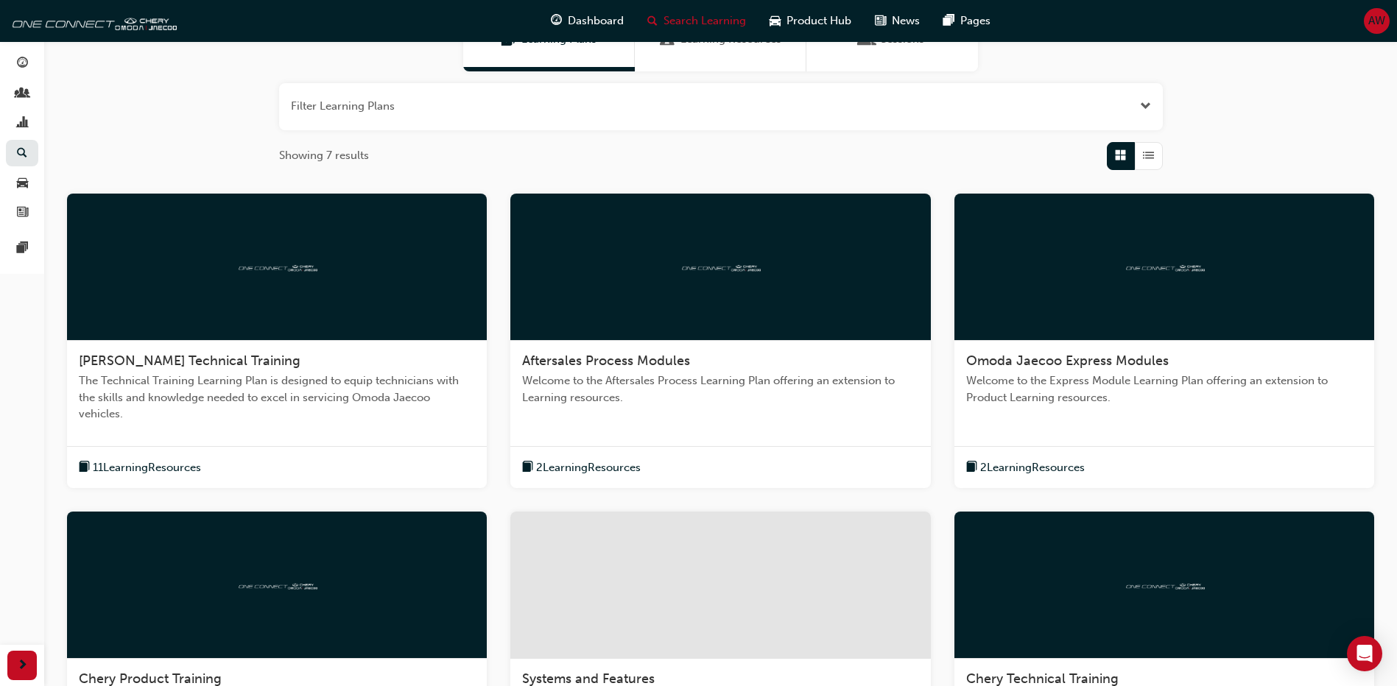
click at [1147, 155] on span "List" at bounding box center [1148, 155] width 11 height 17
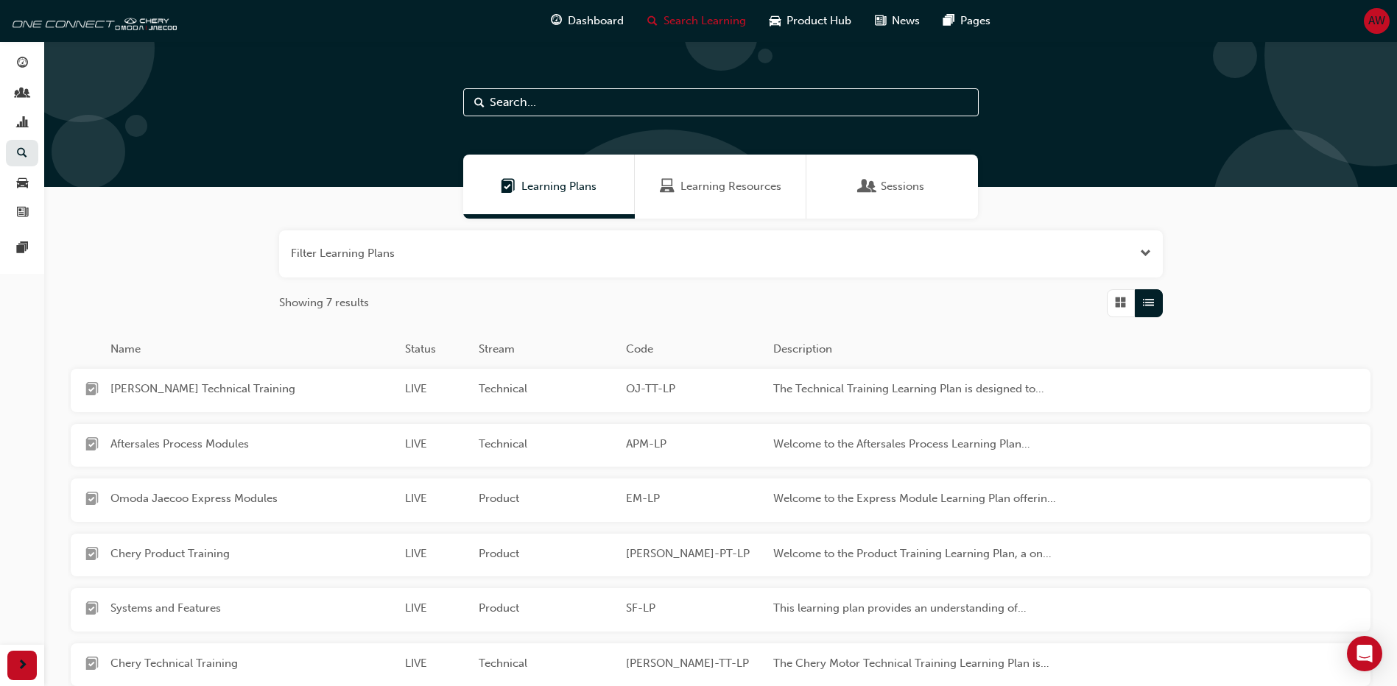
click at [1119, 300] on span "Grid" at bounding box center [1120, 303] width 11 height 17
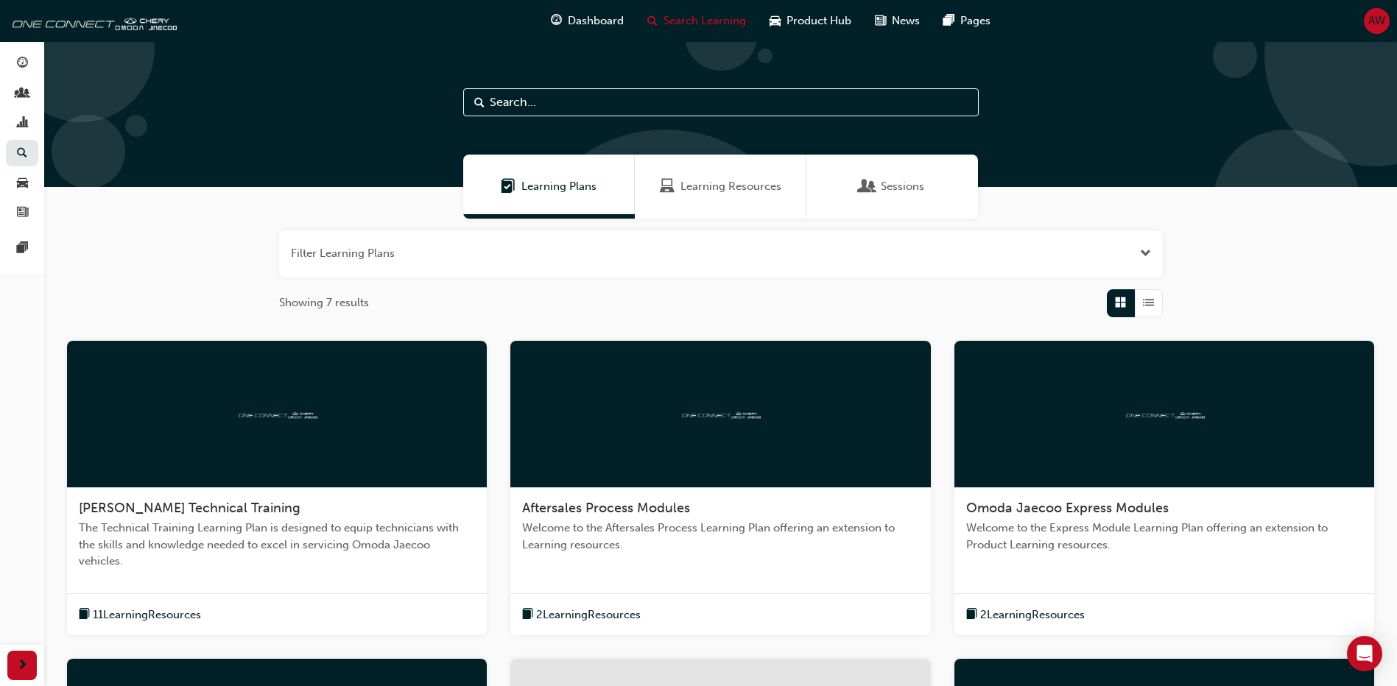
click at [1377, 25] on span "AW" at bounding box center [1376, 21] width 17 height 17
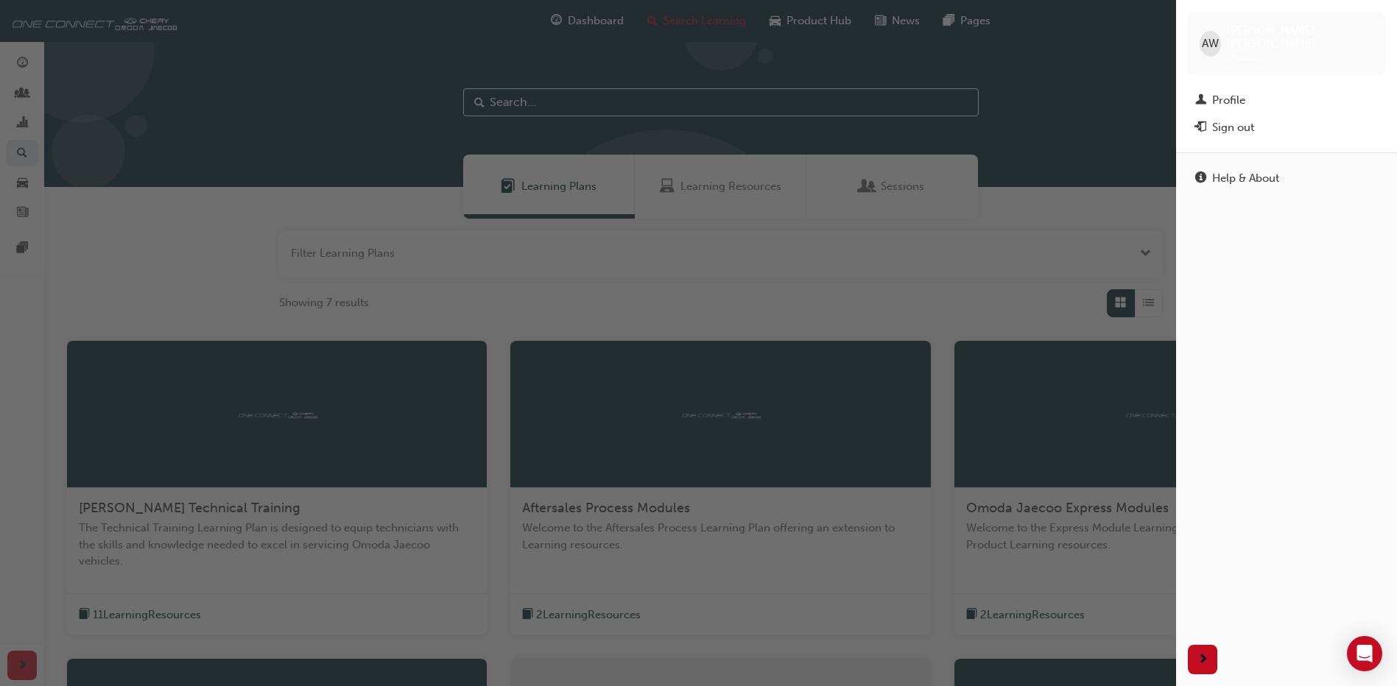
click at [338, 102] on div "button" at bounding box center [588, 343] width 1176 height 686
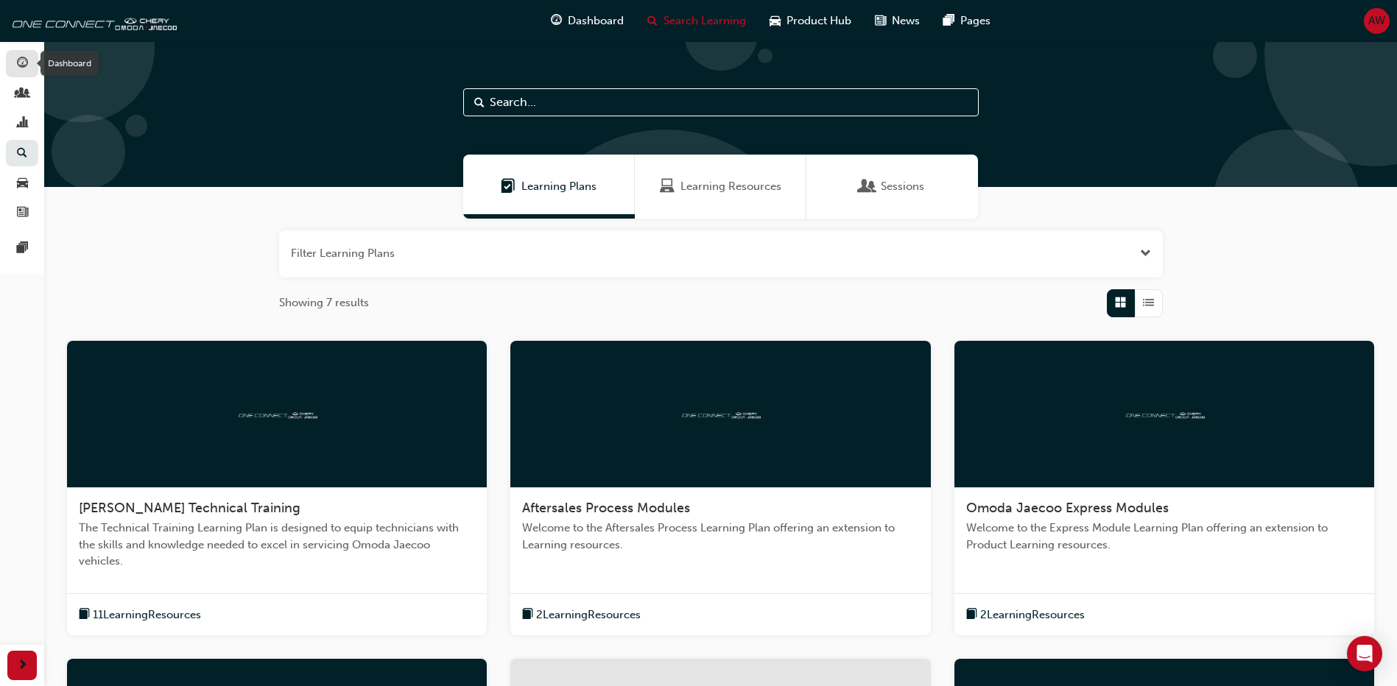
click at [20, 65] on span "guage-icon" at bounding box center [22, 63] width 11 height 13
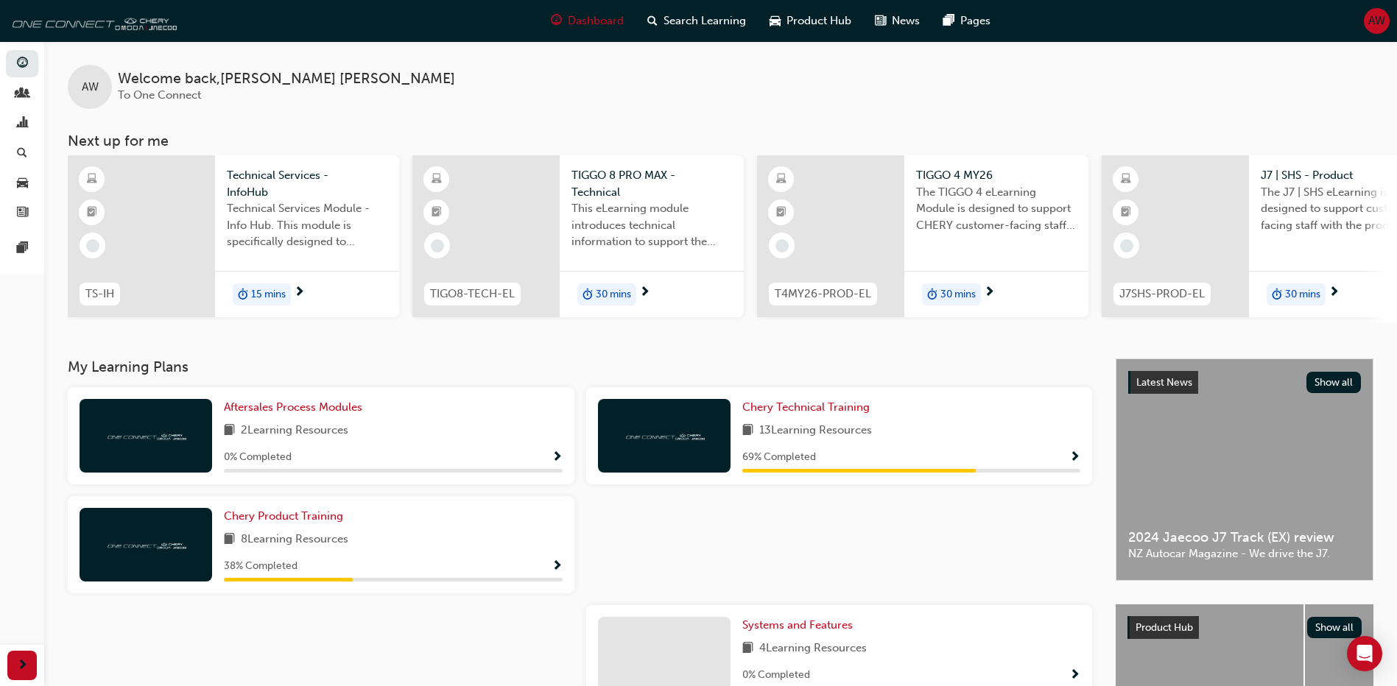
click at [66, 27] on img at bounding box center [91, 20] width 169 height 29
click at [593, 17] on span "Dashboard" at bounding box center [596, 21] width 56 height 17
click at [19, 127] on span "chart-icon" at bounding box center [22, 123] width 11 height 13
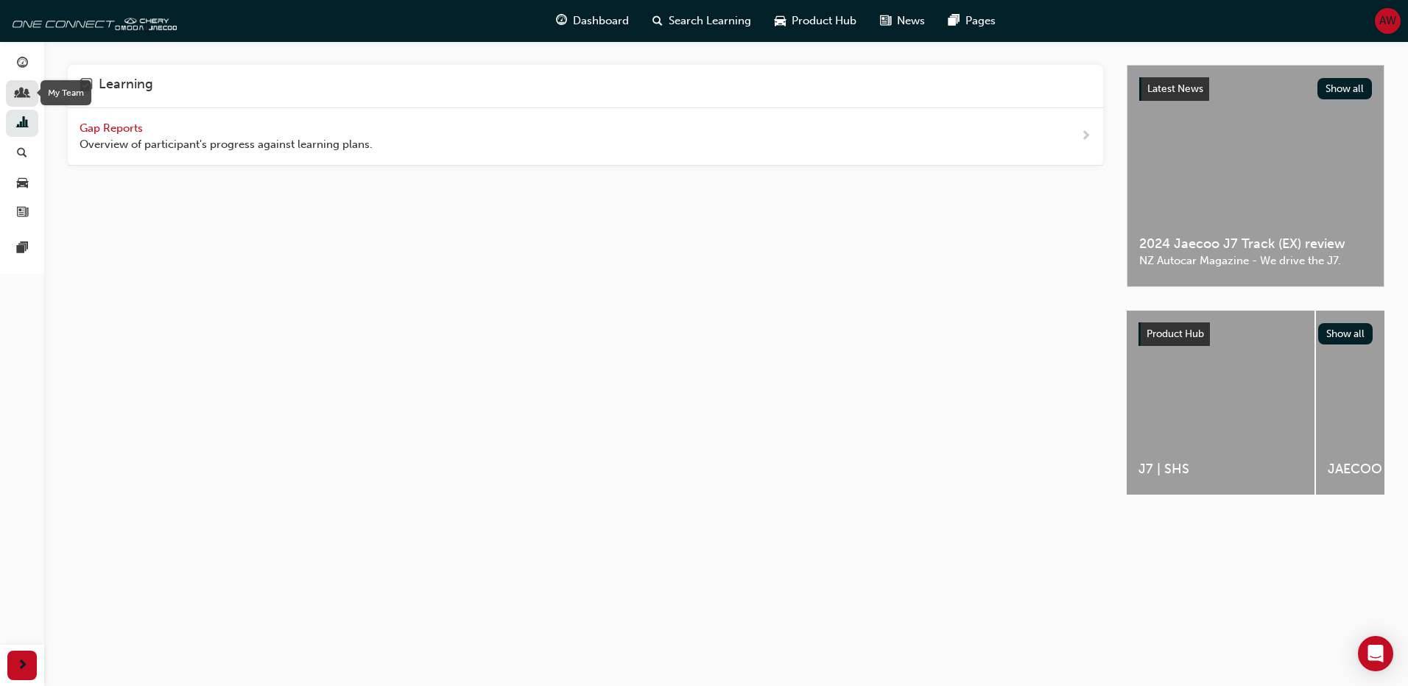
click at [22, 94] on span "people-icon" at bounding box center [22, 94] width 11 height 13
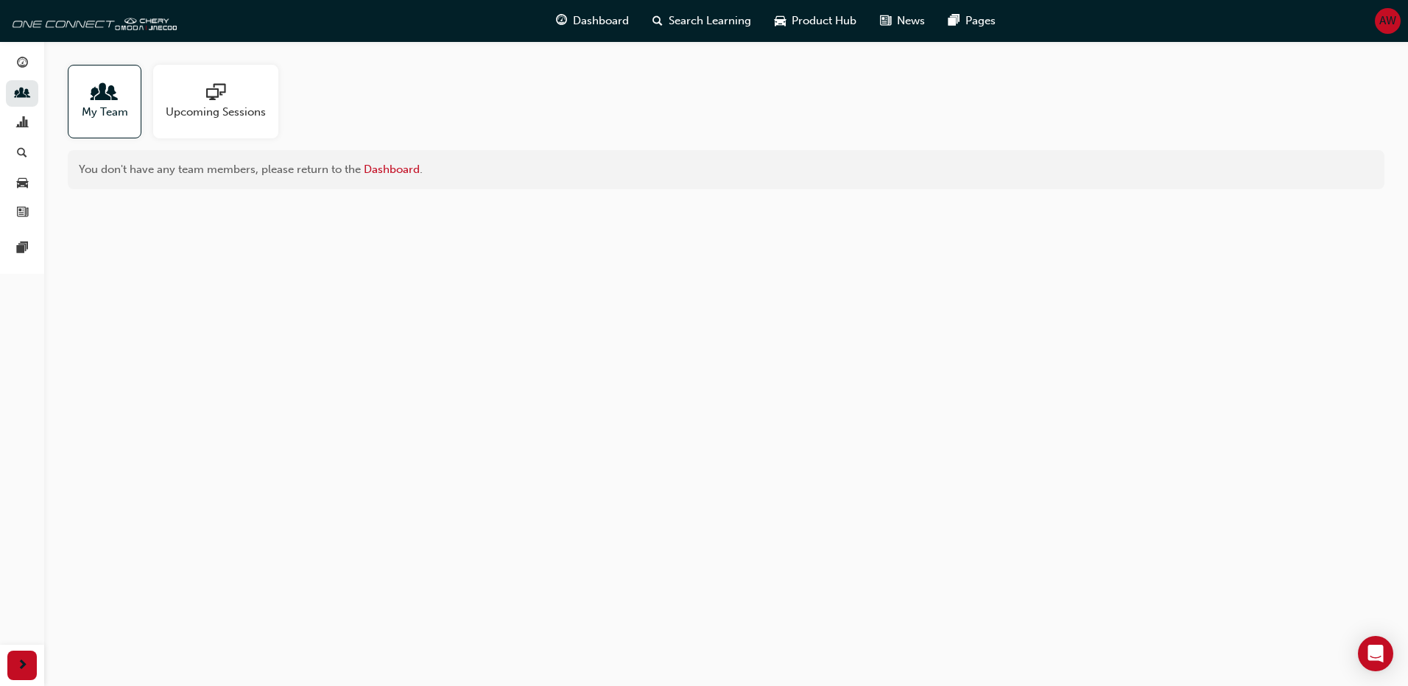
click at [108, 109] on span "My Team" at bounding box center [105, 112] width 46 height 17
click at [379, 173] on link "Dashboard" at bounding box center [392, 169] width 56 height 13
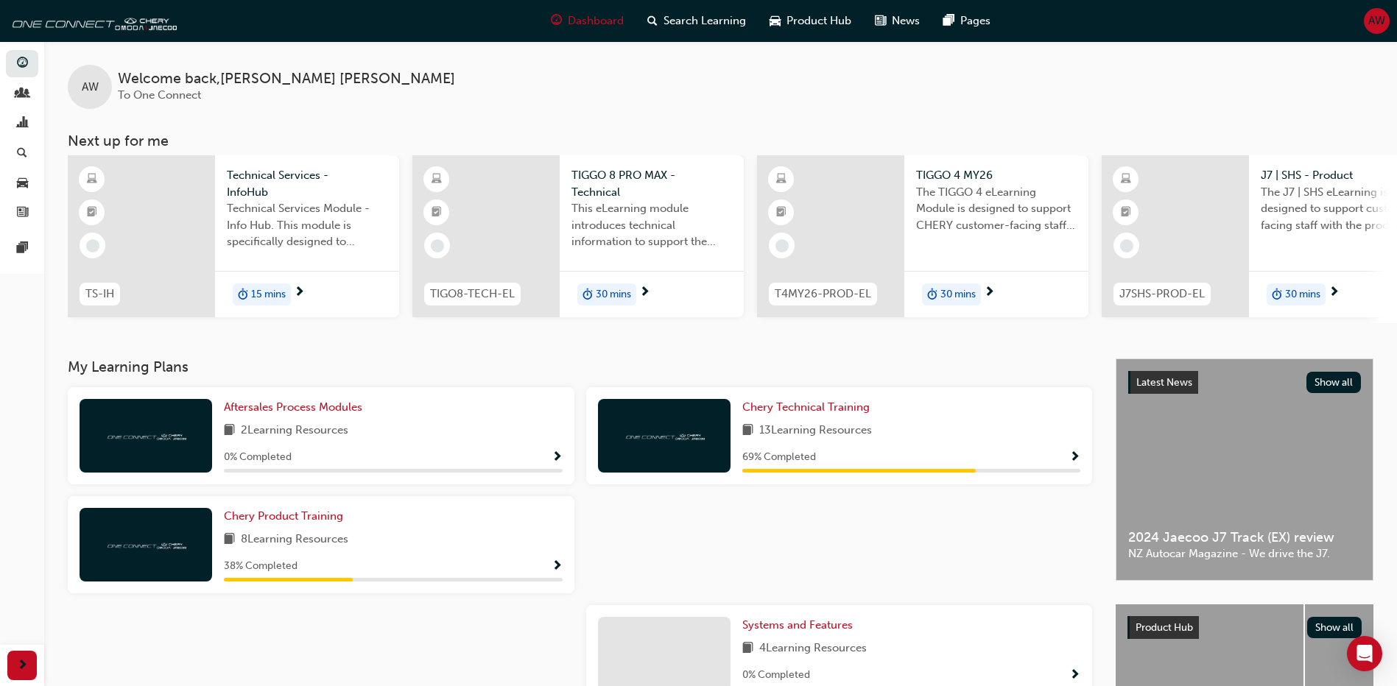
click at [1374, 21] on span "AW" at bounding box center [1376, 21] width 17 height 17
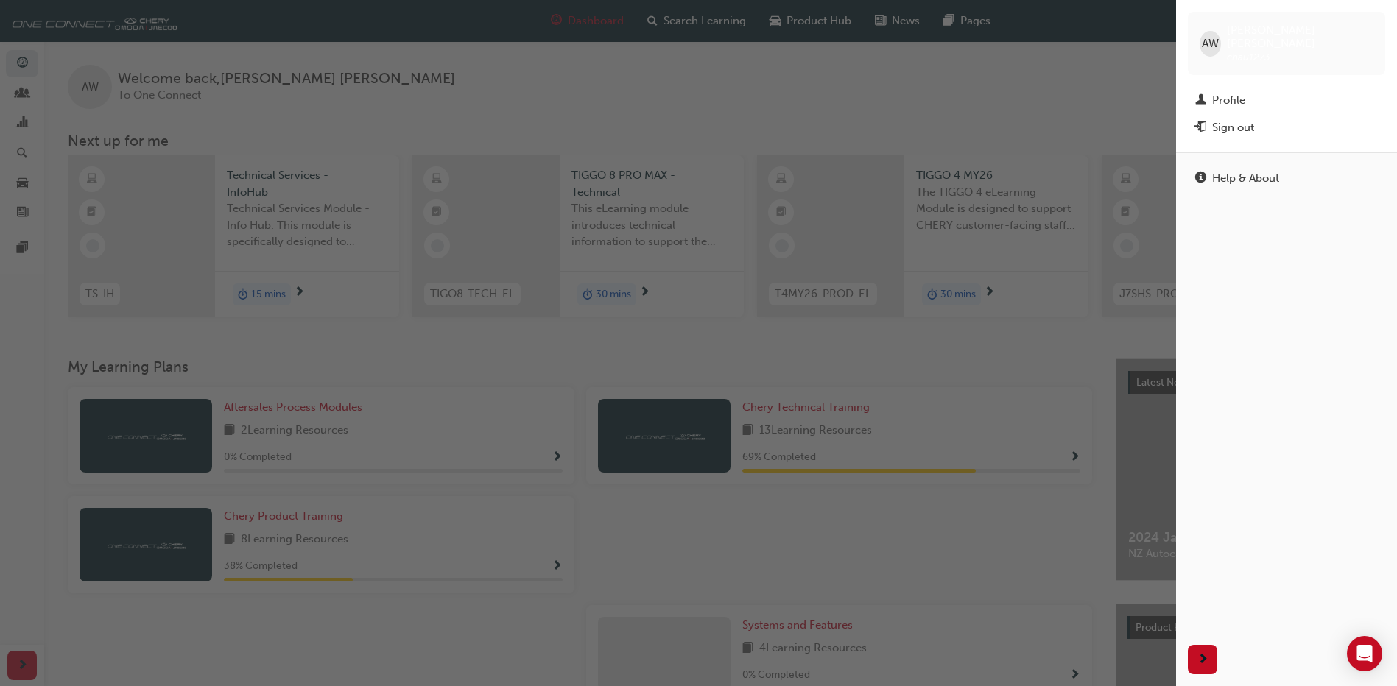
click at [849, 95] on div "button" at bounding box center [588, 343] width 1176 height 686
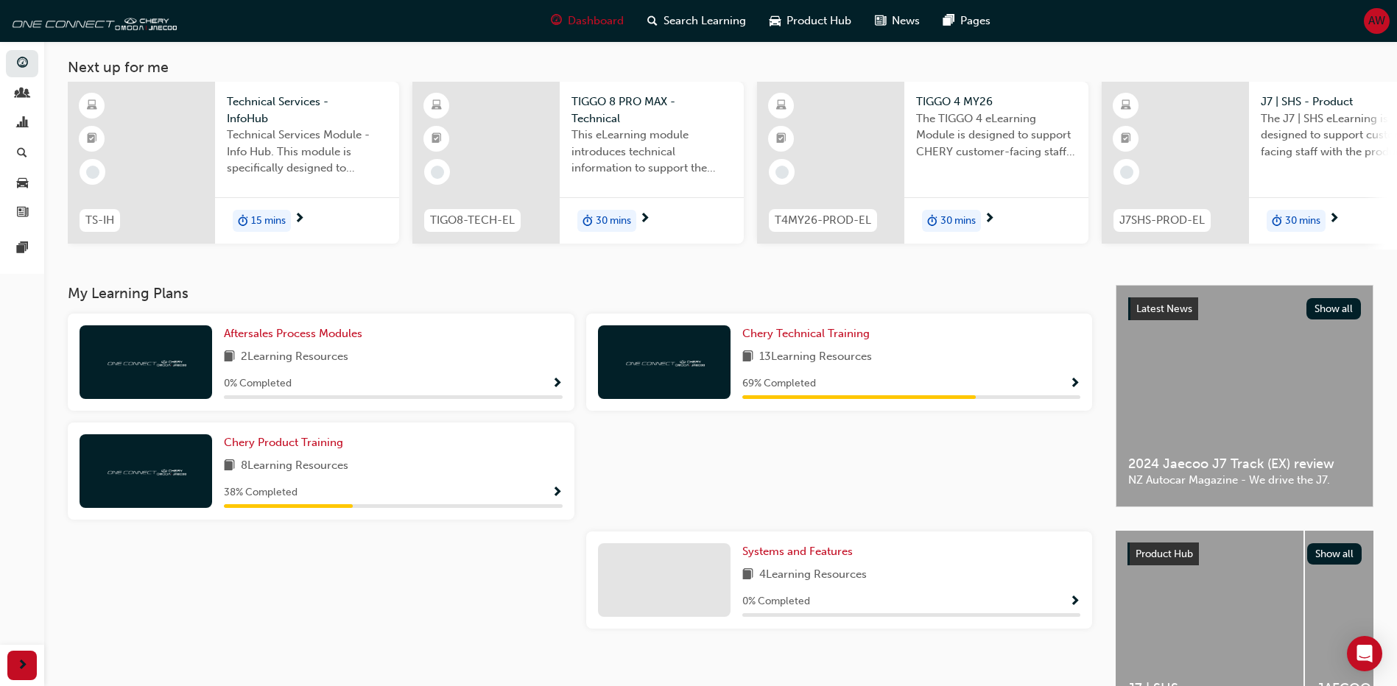
scroll to position [147, 0]
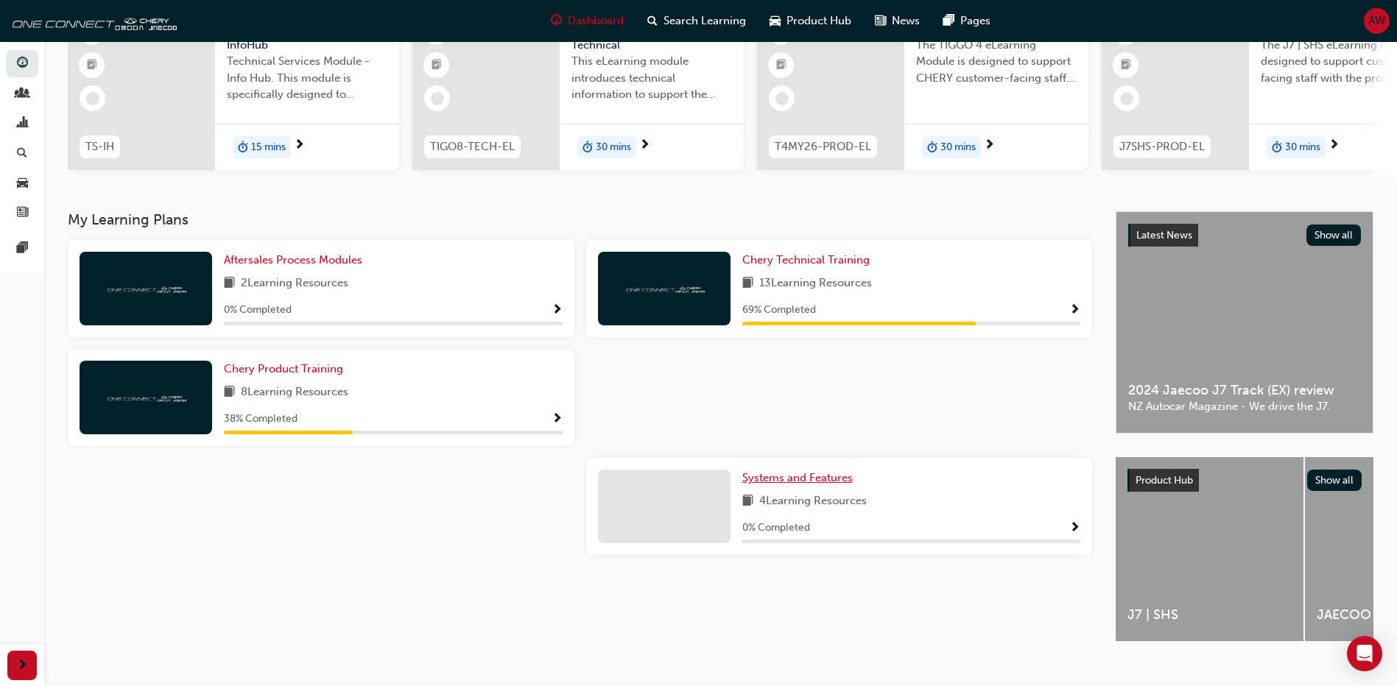
click at [781, 480] on span "Systems and Features" at bounding box center [797, 477] width 110 height 13
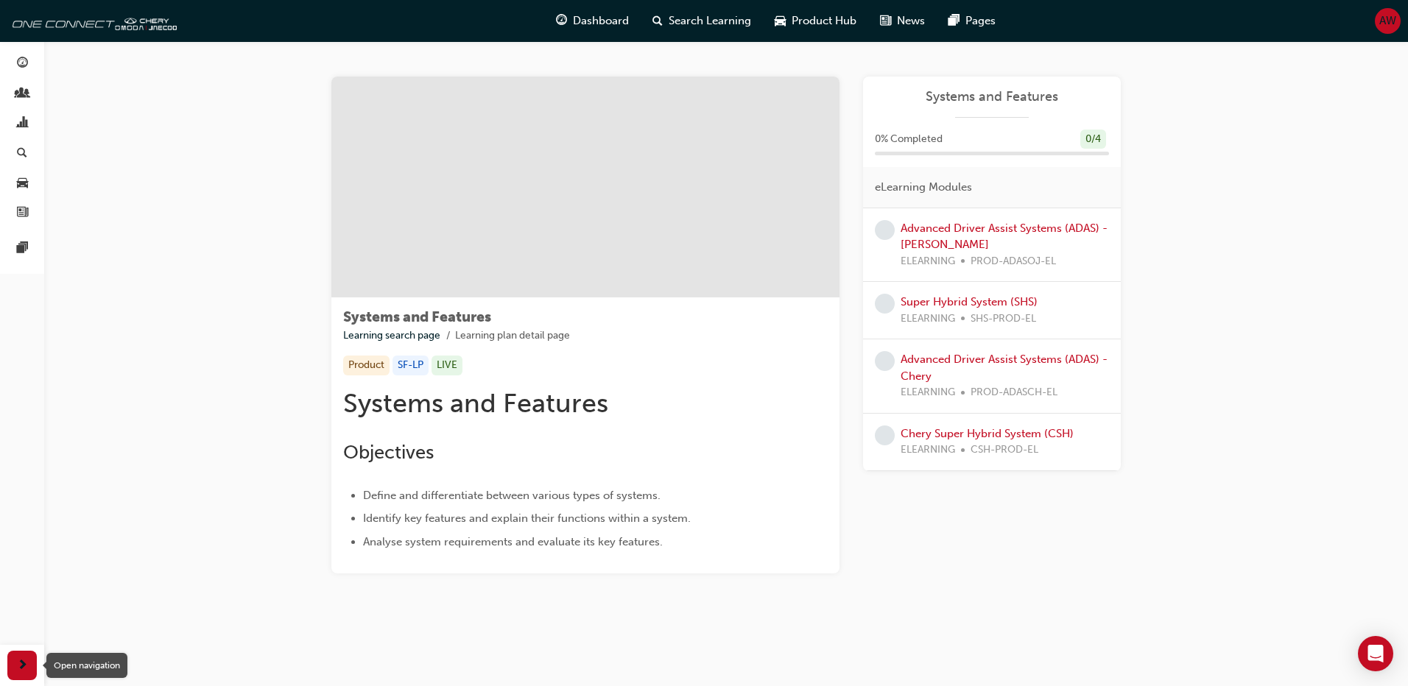
click at [30, 664] on div "button" at bounding box center [21, 665] width 29 height 29
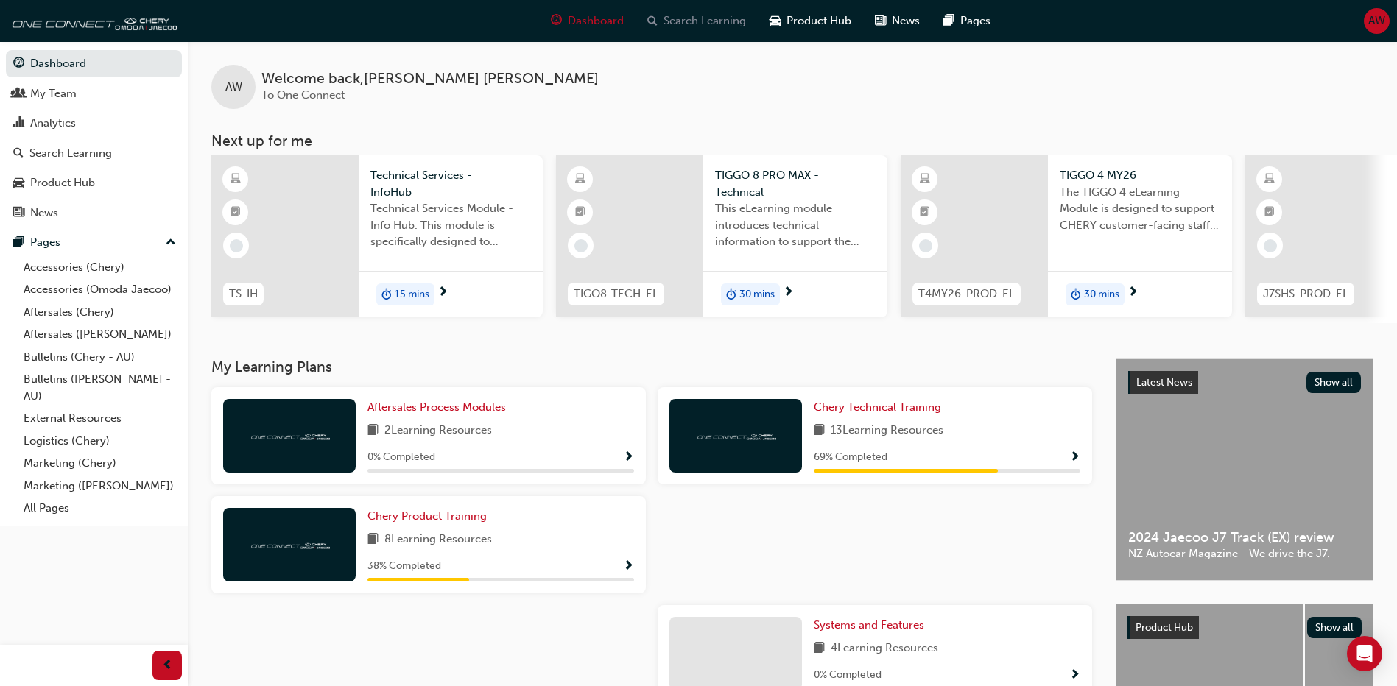
click at [689, 27] on span "Search Learning" at bounding box center [705, 21] width 82 height 17
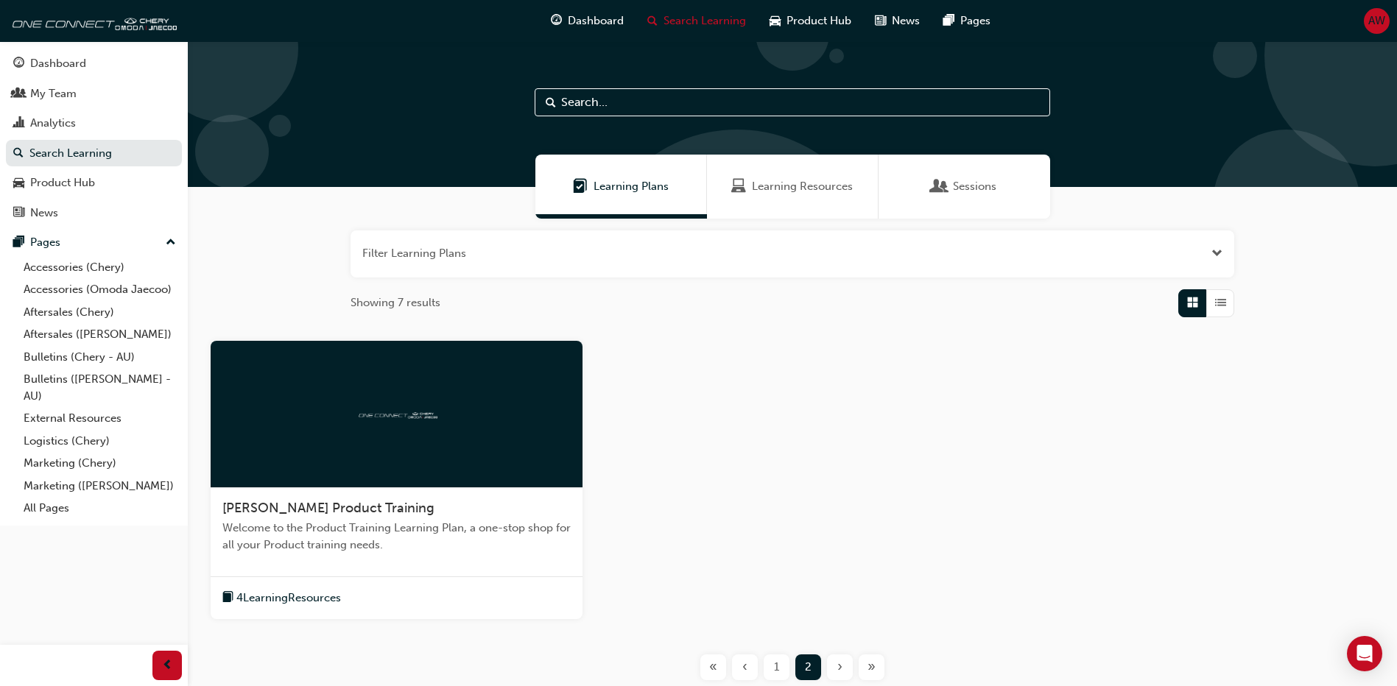
click at [588, 99] on input "text" at bounding box center [793, 102] width 516 height 28
type input "warranty"
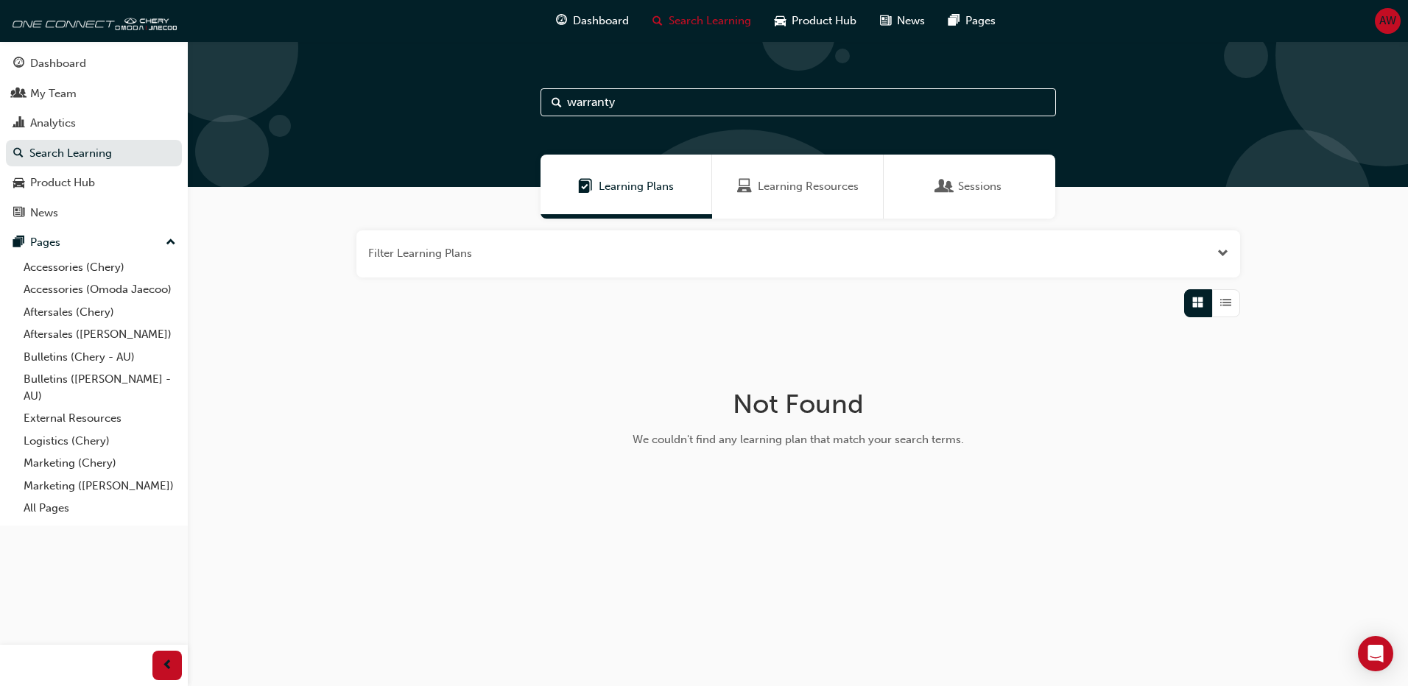
click at [808, 188] on span "Learning Resources" at bounding box center [808, 186] width 101 height 17
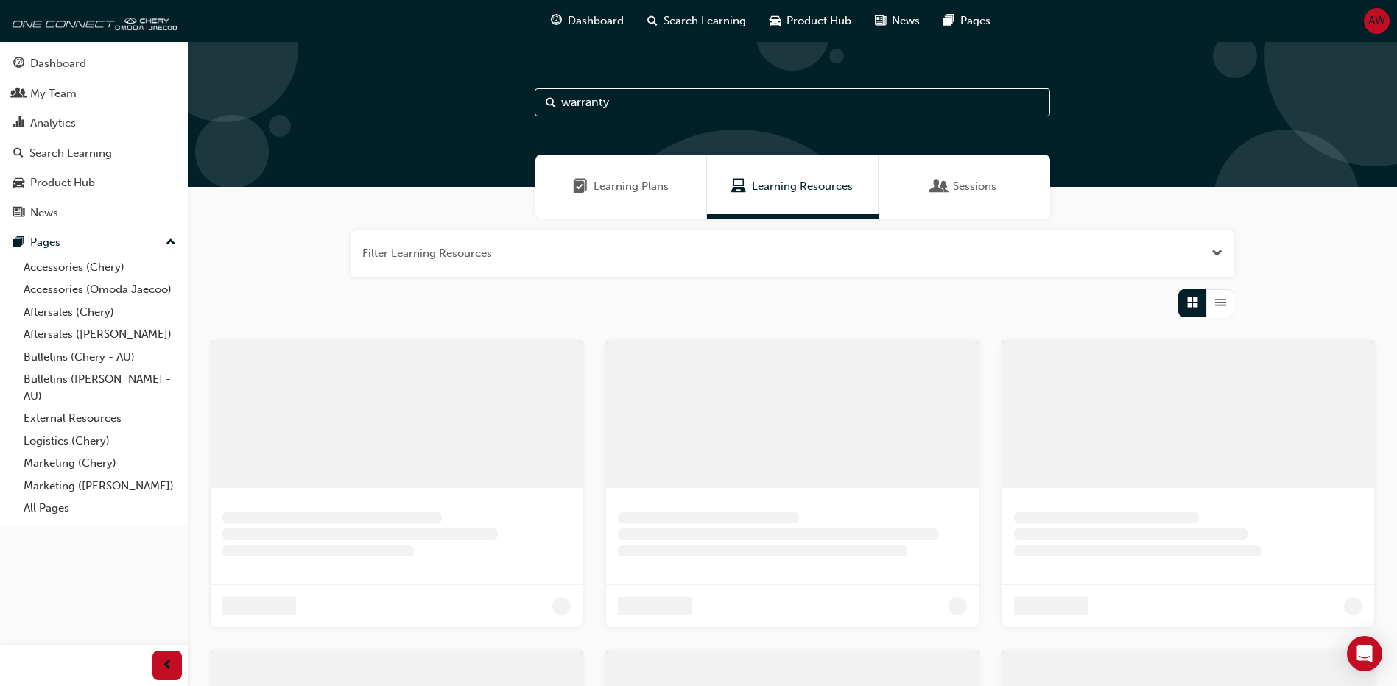
click at [629, 184] on span "Learning Plans" at bounding box center [631, 186] width 75 height 17
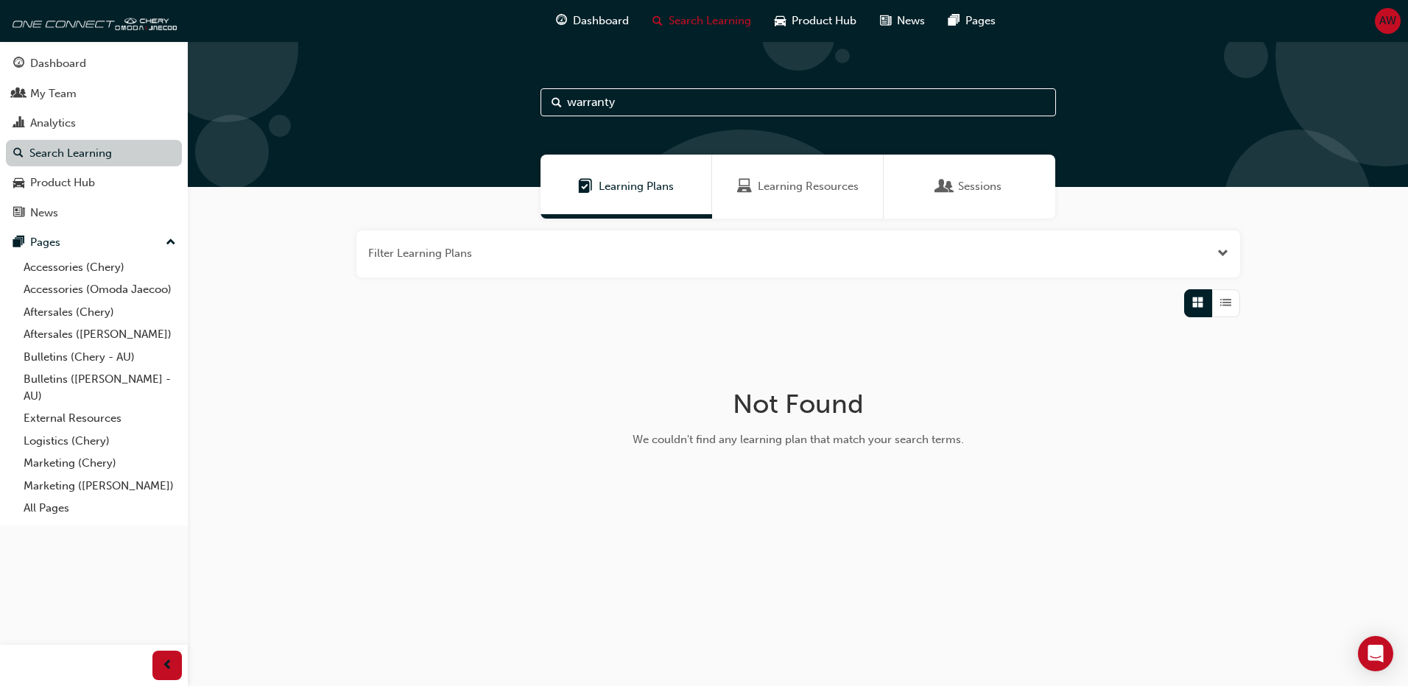
click at [79, 156] on link "Search Learning" at bounding box center [94, 153] width 176 height 27
click at [52, 99] on div "My Team" at bounding box center [53, 93] width 46 height 17
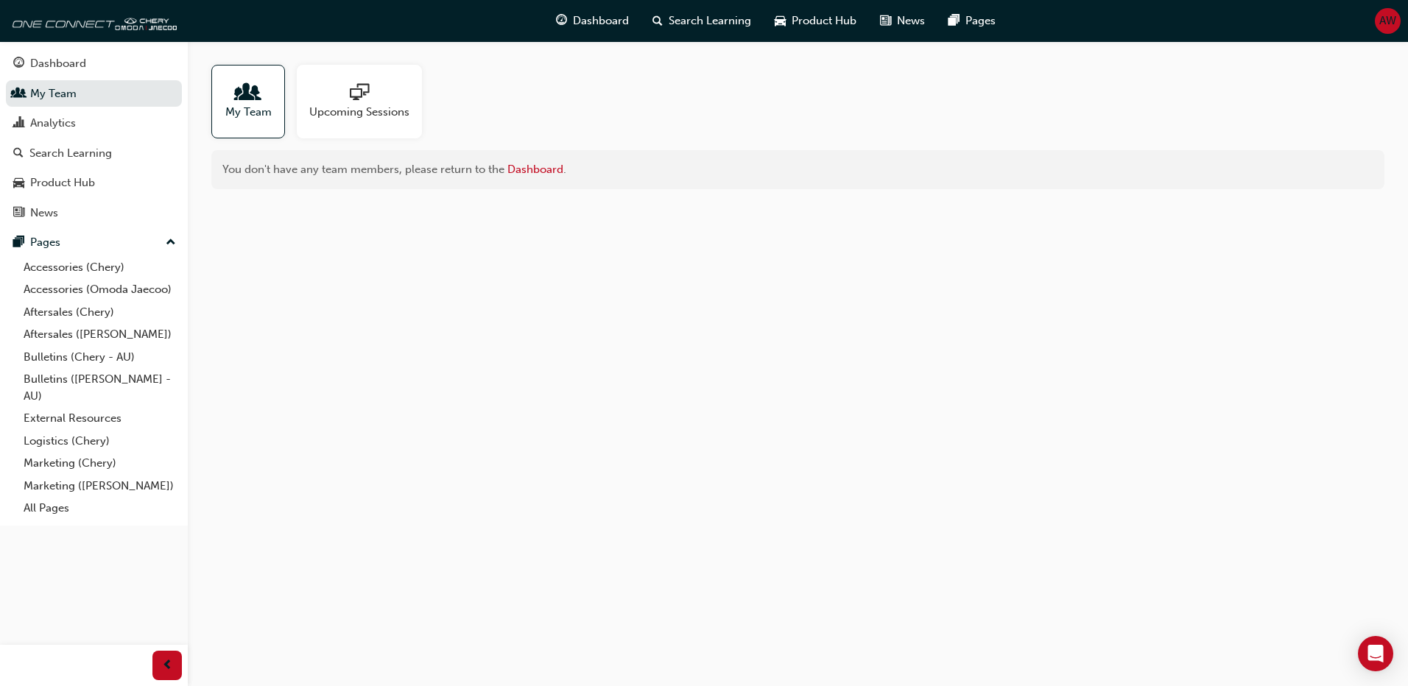
click at [253, 99] on span "people-icon" at bounding box center [248, 93] width 19 height 21
click at [63, 69] on div "Dashboard" at bounding box center [58, 63] width 56 height 17
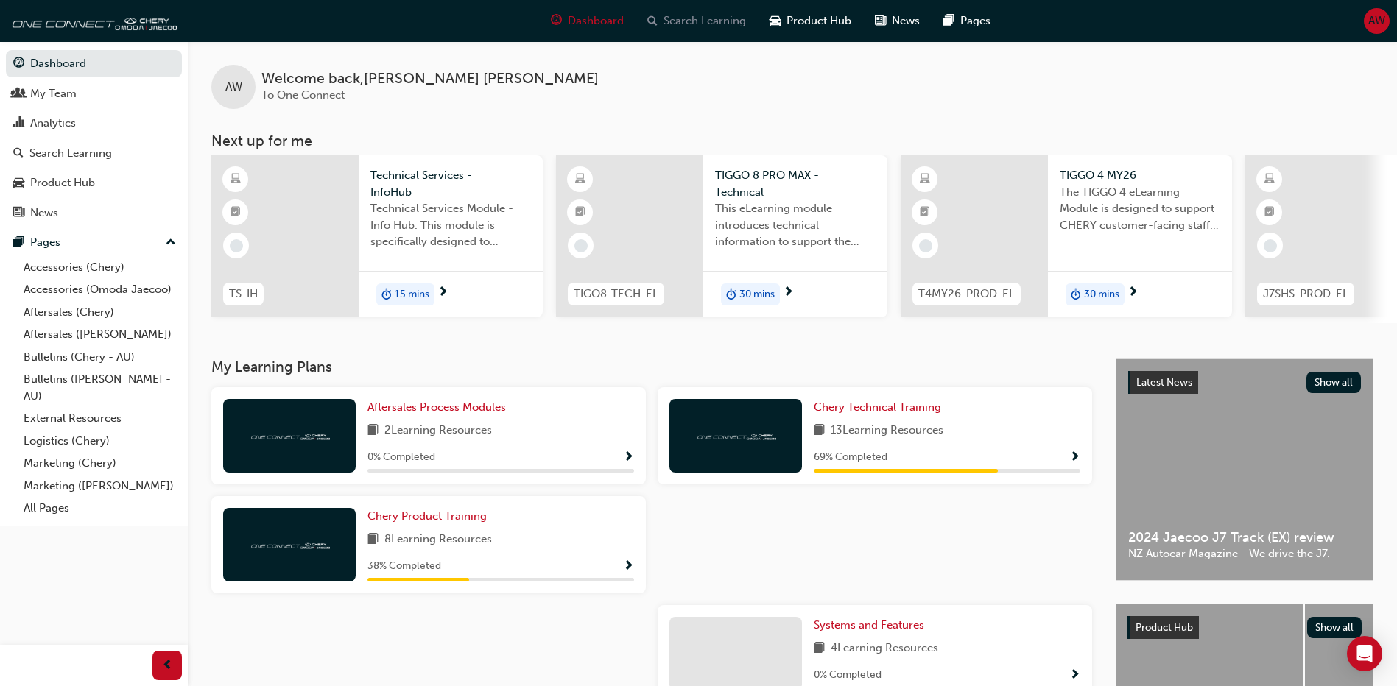
click at [695, 26] on span "Search Learning" at bounding box center [705, 21] width 82 height 17
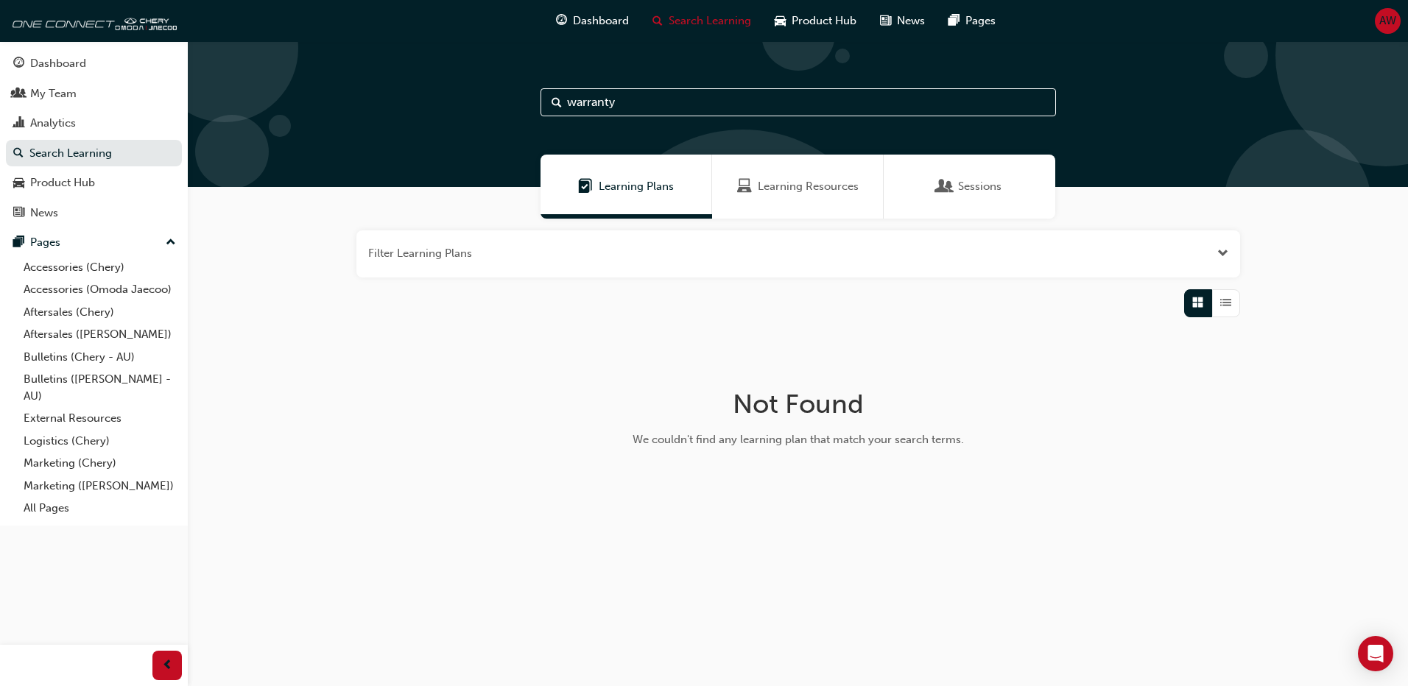
click at [640, 102] on input "warranty" at bounding box center [799, 102] width 516 height 28
drag, startPoint x: 630, startPoint y: 100, endPoint x: 548, endPoint y: 102, distance: 82.5
click at [548, 102] on input "warranty" at bounding box center [799, 102] width 516 height 28
